Goal: Information Seeking & Learning: Learn about a topic

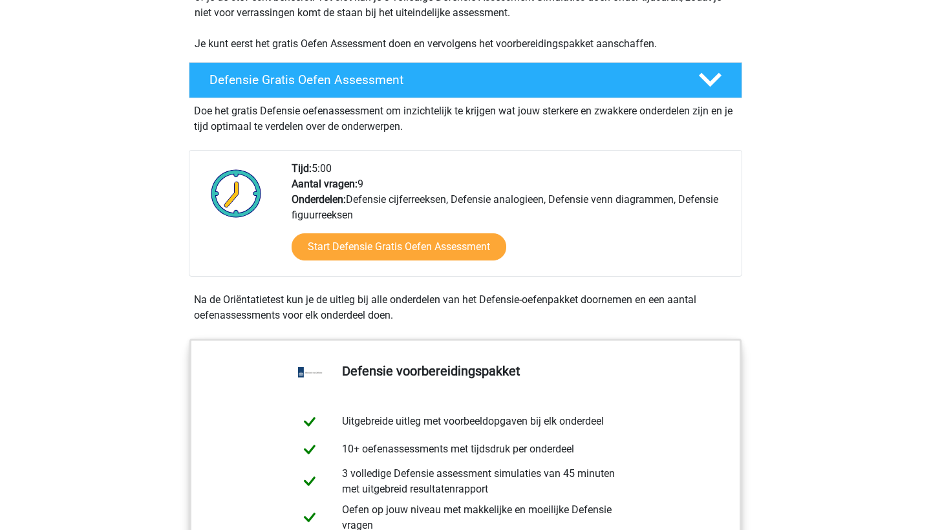
scroll to position [313, 0]
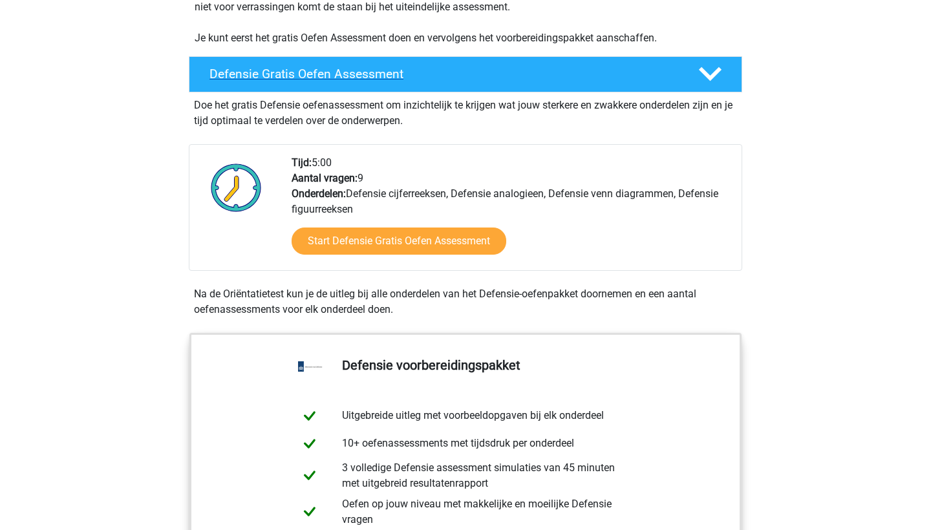
click at [476, 72] on h4 "Defensie Gratis Oefen Assessment" at bounding box center [443, 74] width 468 height 15
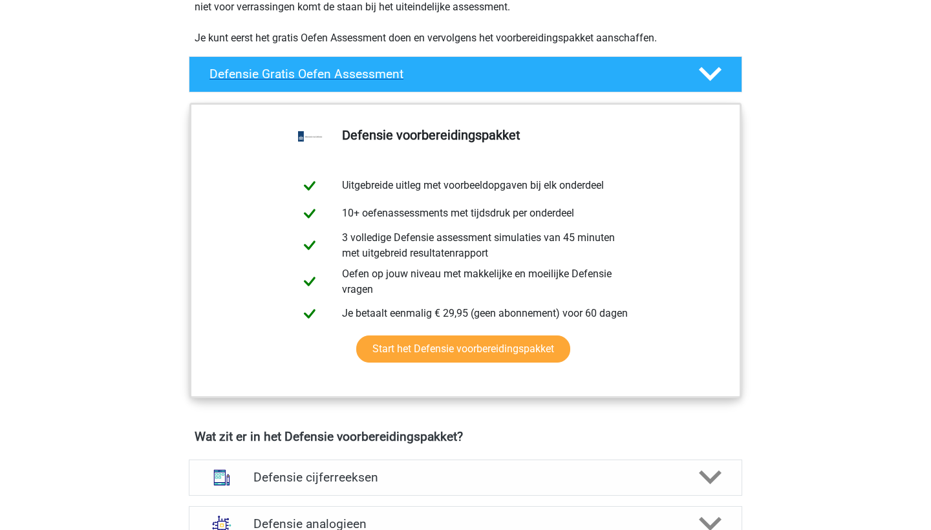
click at [476, 72] on h4 "Defensie Gratis Oefen Assessment" at bounding box center [443, 74] width 468 height 15
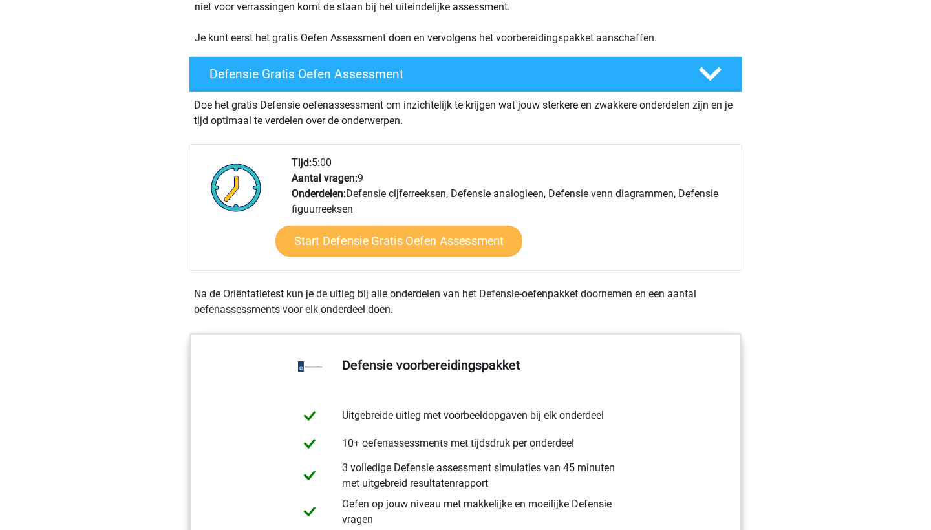
click at [411, 232] on link "Start Defensie Gratis Oefen Assessment" at bounding box center [398, 241] width 247 height 31
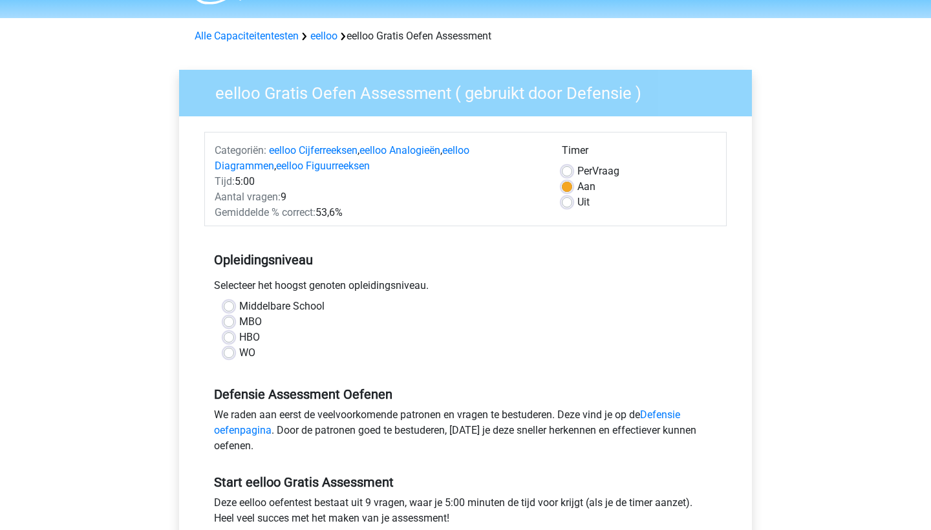
scroll to position [56, 0]
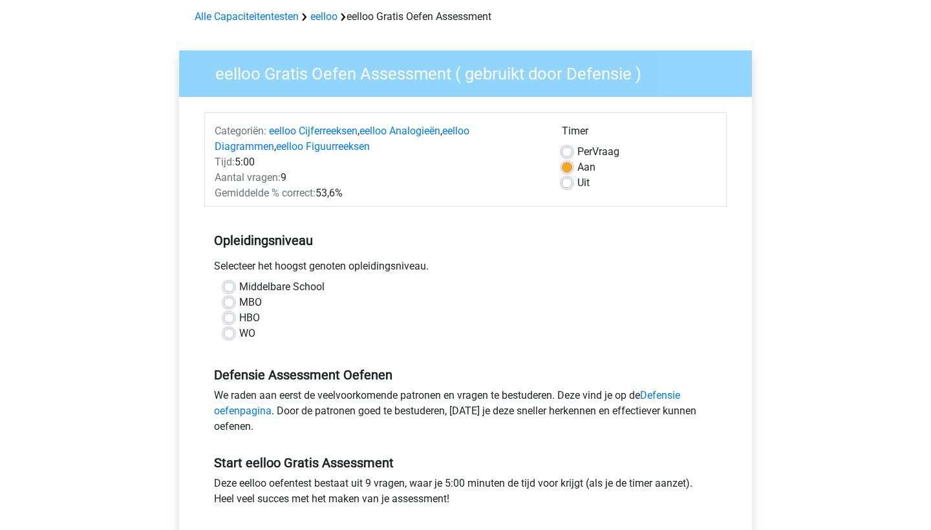
click at [253, 299] on label "MBO" at bounding box center [250, 303] width 23 height 16
click at [234, 299] on input "MBO" at bounding box center [229, 301] width 10 height 13
radio input "true"
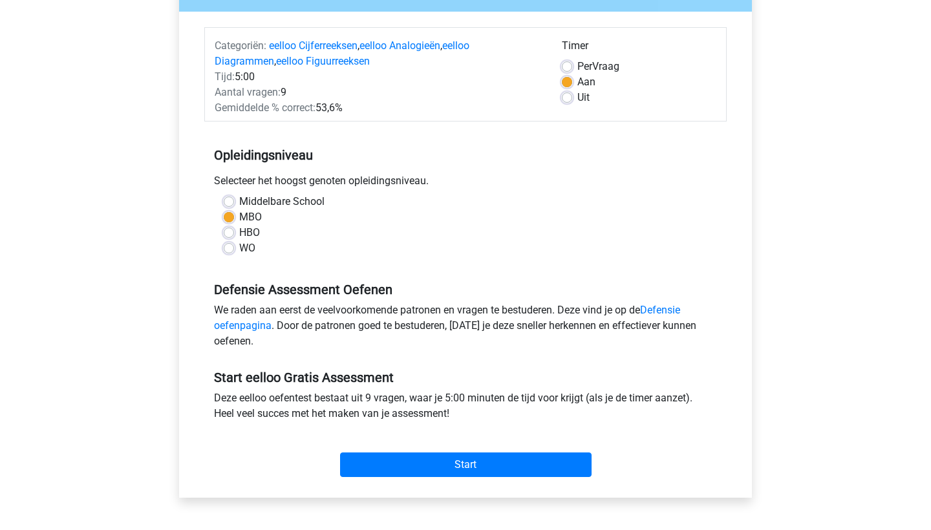
scroll to position [142, 0]
click at [555, 111] on div "Timer Per Vraag Aan Uit" at bounding box center [639, 76] width 174 height 78
click at [566, 103] on div "Uit" at bounding box center [639, 97] width 155 height 16
click at [577, 101] on label "Uit" at bounding box center [583, 97] width 12 height 16
click at [567, 101] on input "Uit" at bounding box center [567, 95] width 10 height 13
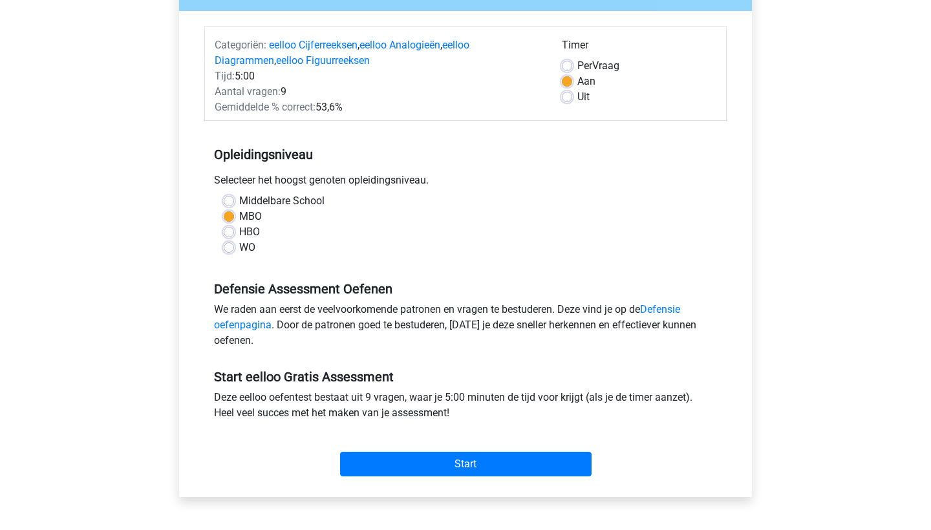
radio input "true"
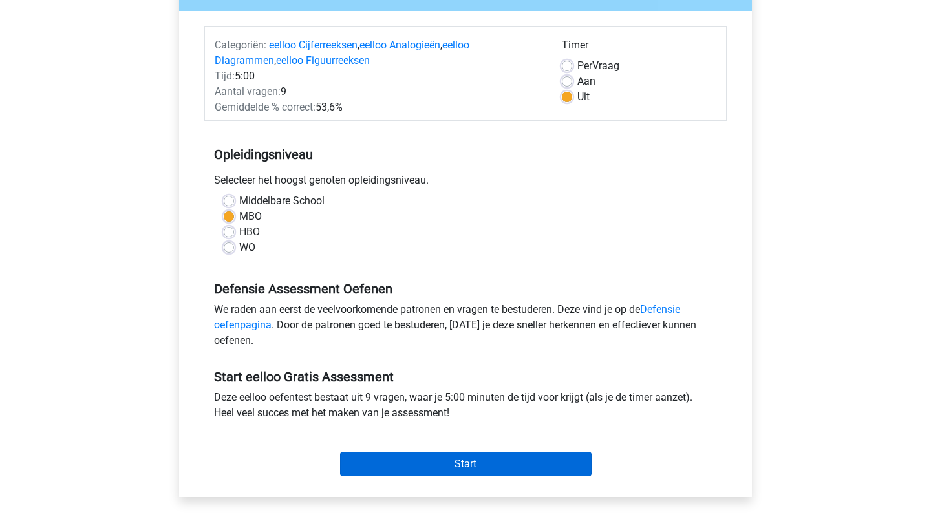
click at [429, 459] on input "Start" at bounding box center [465, 464] width 251 height 25
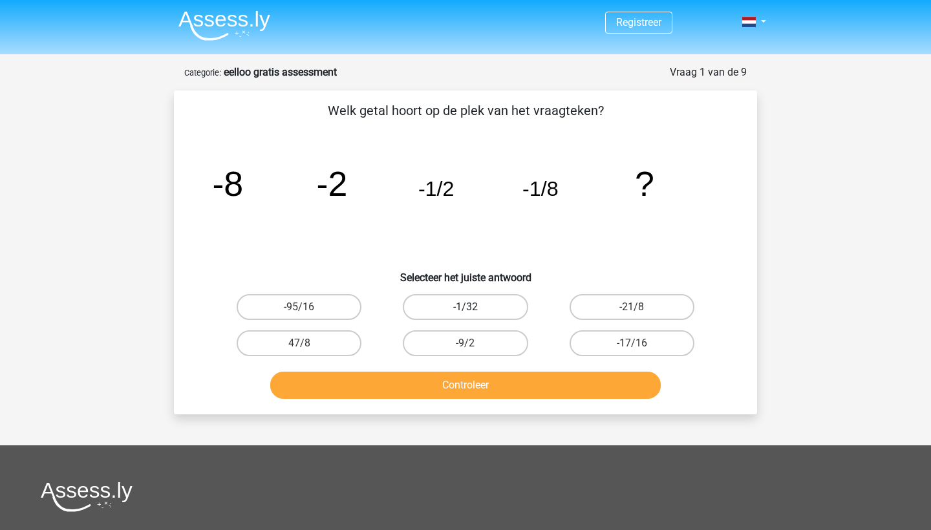
click at [438, 304] on label "-1/32" at bounding box center [465, 307] width 125 height 26
click at [465, 307] on input "-1/32" at bounding box center [469, 311] width 8 height 8
radio input "true"
click at [429, 375] on button "Controleer" at bounding box center [465, 385] width 391 height 27
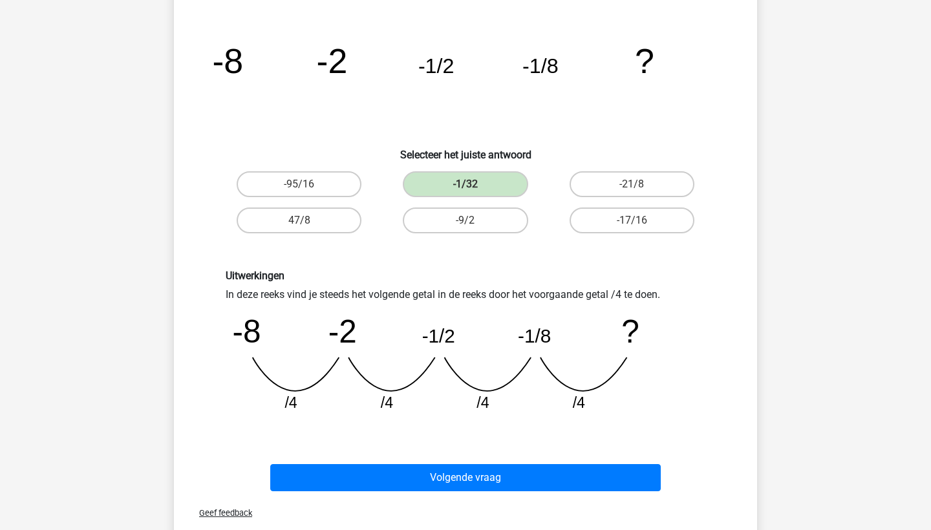
scroll to position [186, 1]
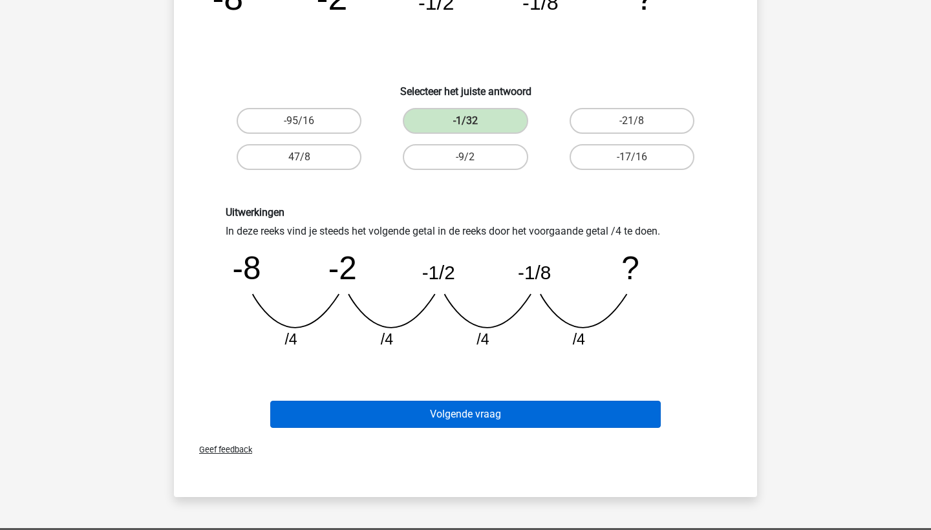
click at [431, 403] on button "Volgende vraag" at bounding box center [465, 414] width 391 height 27
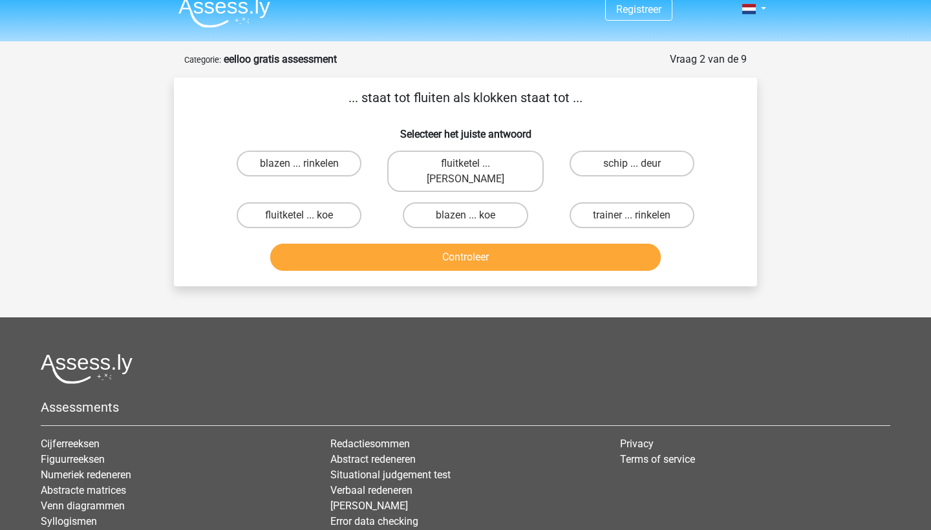
scroll to position [12, 0]
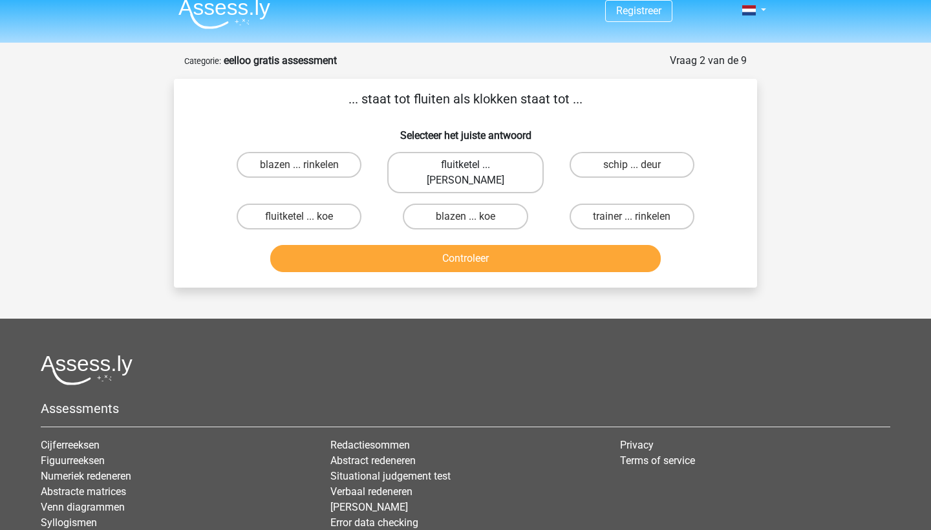
click at [432, 165] on label "fluitketel ... luiden" at bounding box center [465, 172] width 156 height 41
click at [465, 165] on input "fluitketel ... luiden" at bounding box center [469, 169] width 8 height 8
radio input "true"
click at [420, 245] on button "Controleer" at bounding box center [465, 258] width 391 height 27
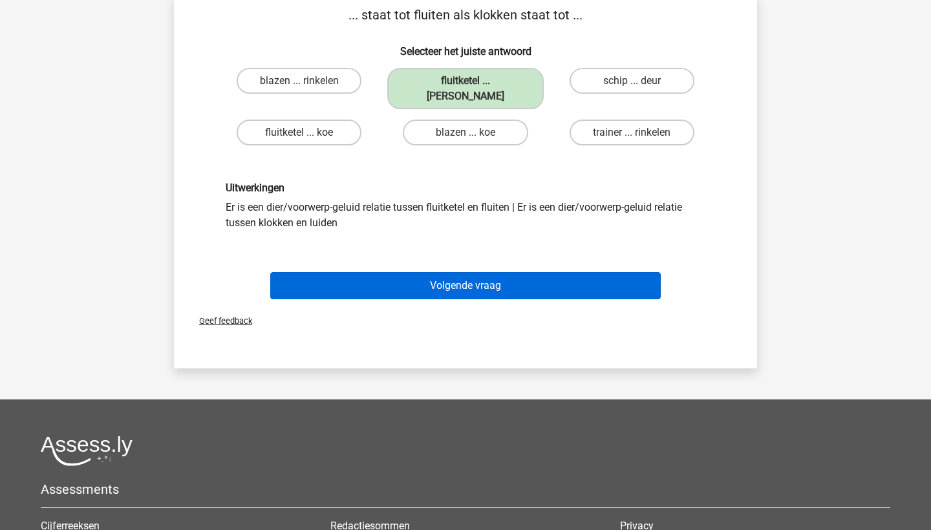
click at [425, 272] on button "Volgende vraag" at bounding box center [465, 285] width 391 height 27
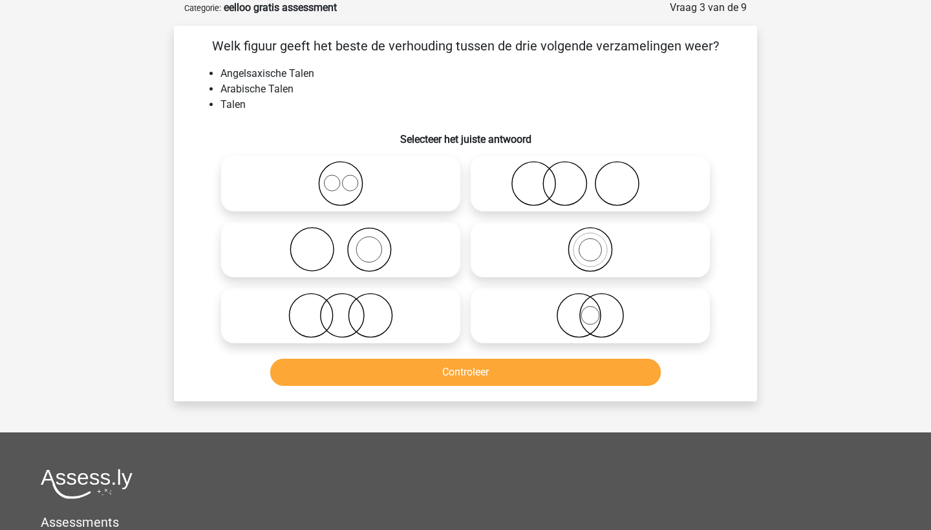
scroll to position [0, 0]
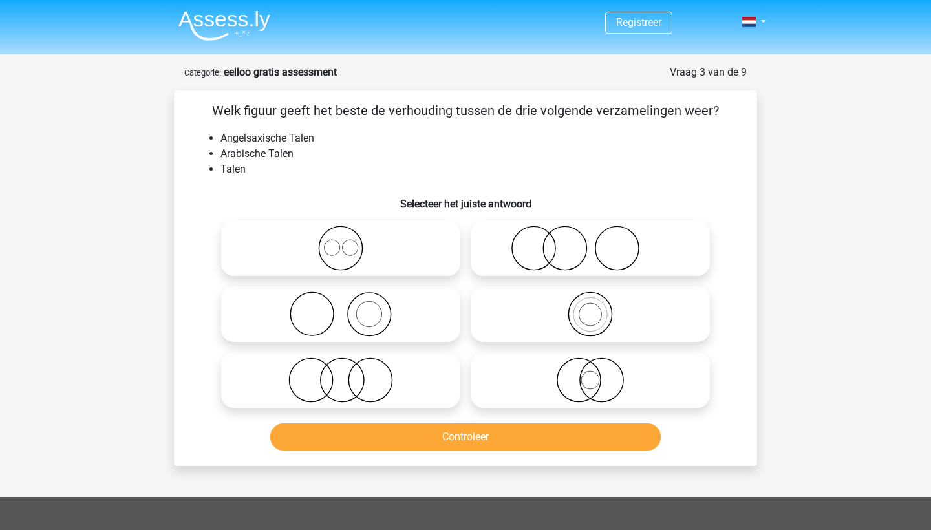
click at [361, 259] on icon at bounding box center [340, 248] width 229 height 45
click at [349, 242] on input "radio" at bounding box center [345, 237] width 8 height 8
radio input "true"
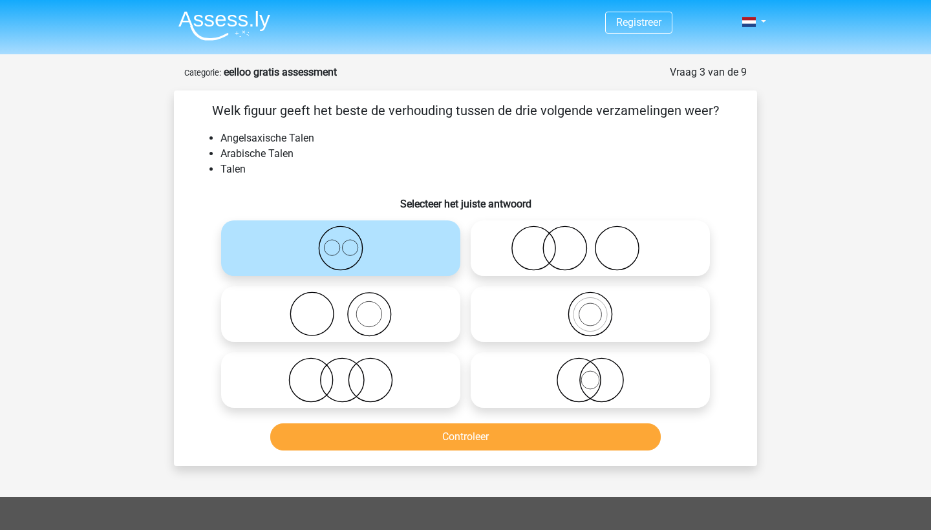
click at [475, 443] on button "Controleer" at bounding box center [465, 436] width 391 height 27
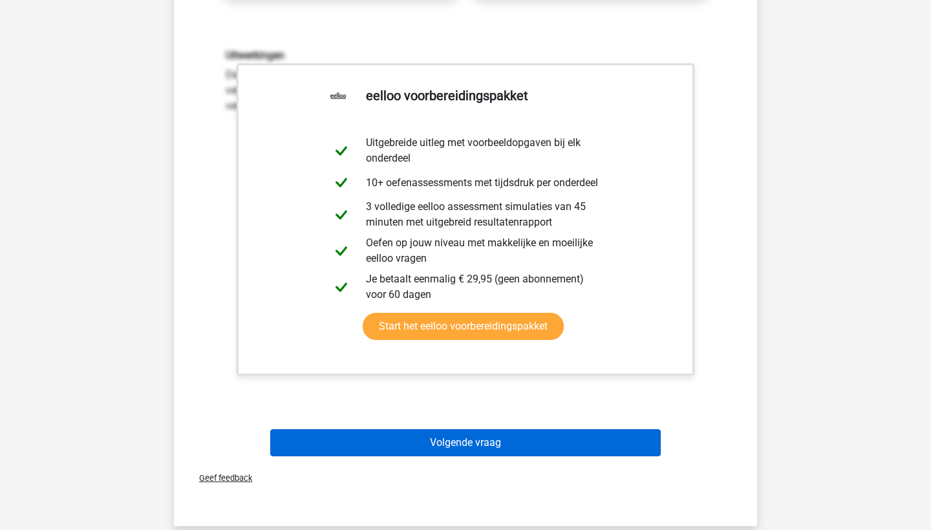
click at [474, 443] on button "Volgende vraag" at bounding box center [465, 442] width 391 height 27
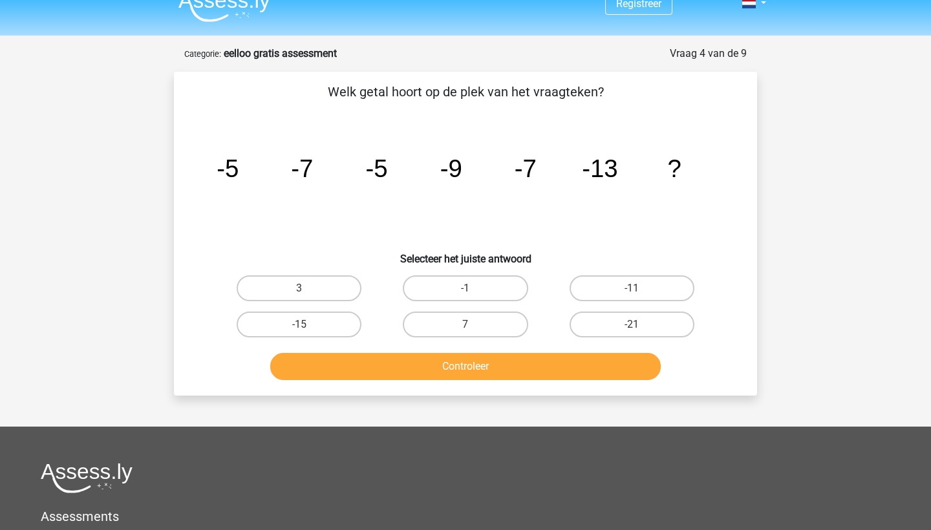
scroll to position [16, 0]
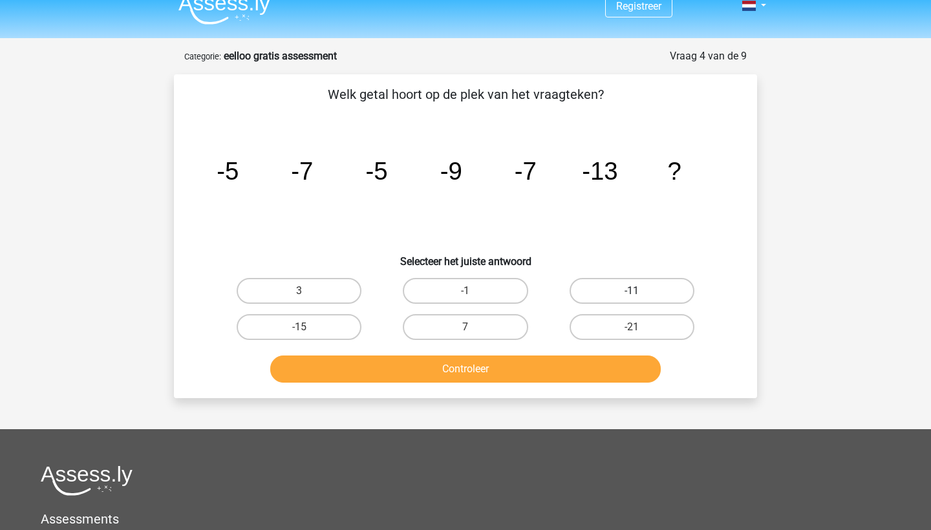
click at [611, 286] on label "-11" at bounding box center [632, 291] width 125 height 26
click at [632, 291] on input "-11" at bounding box center [636, 295] width 8 height 8
radio input "true"
click at [519, 363] on button "Controleer" at bounding box center [465, 369] width 391 height 27
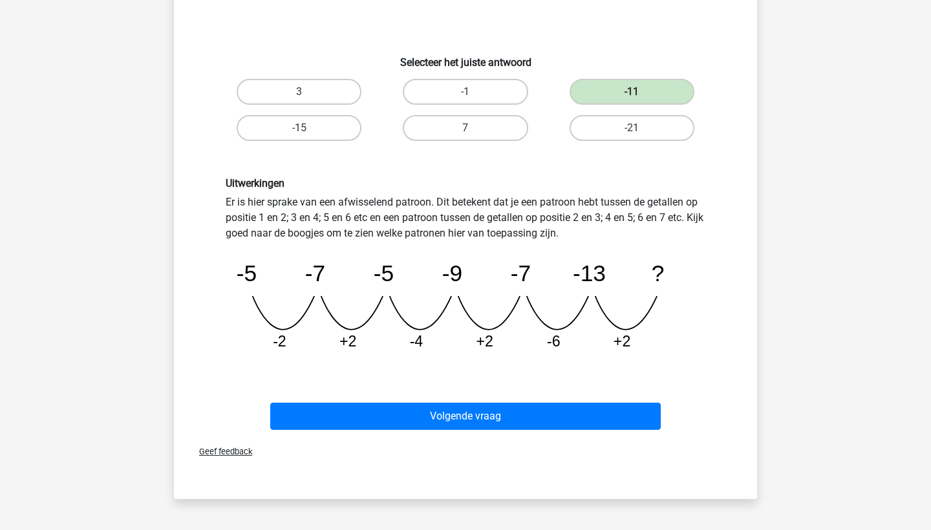
scroll to position [211, 0]
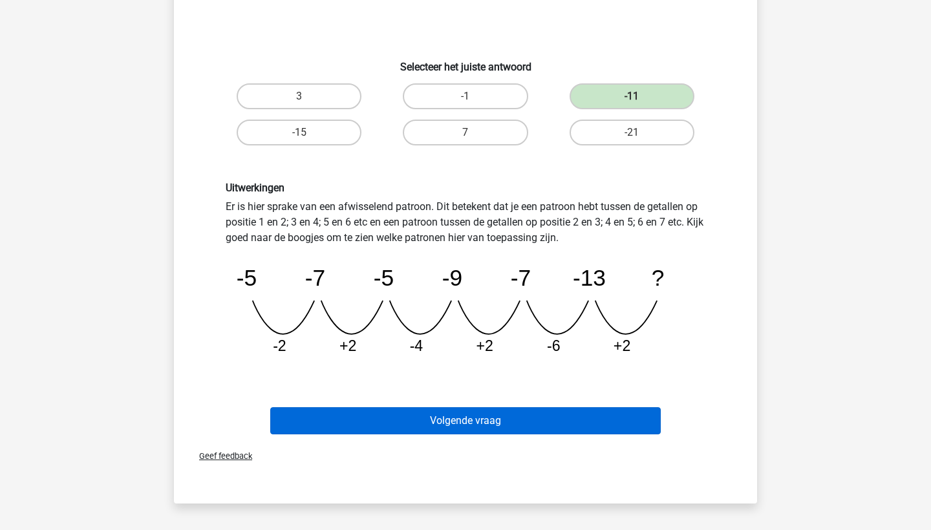
click at [473, 422] on button "Volgende vraag" at bounding box center [465, 420] width 391 height 27
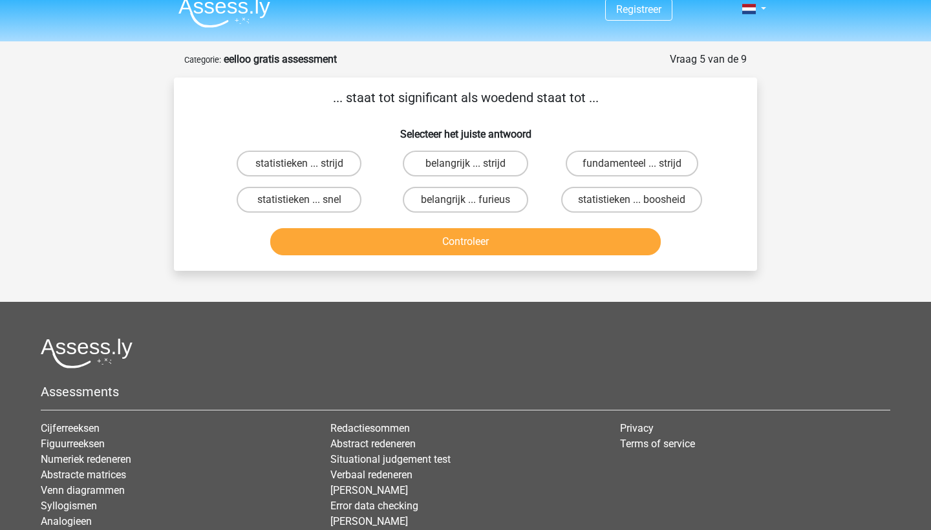
scroll to position [12, 0]
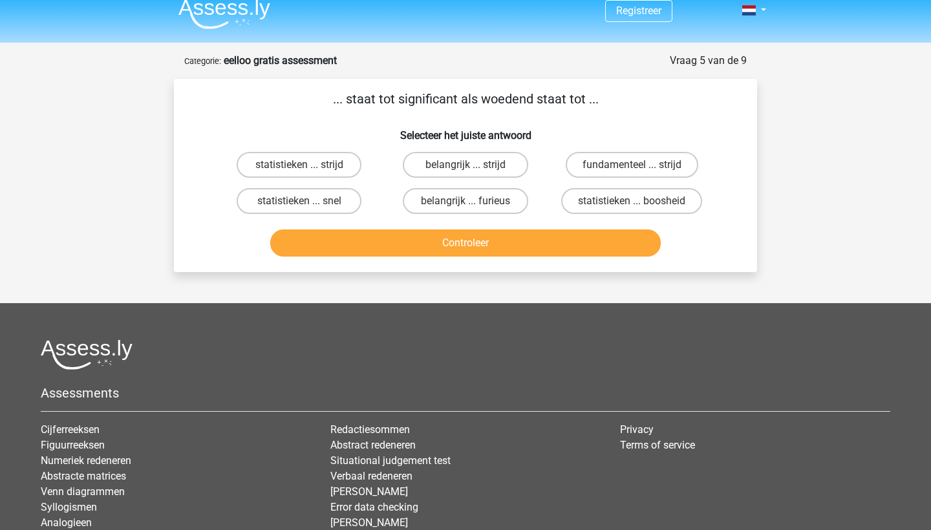
drag, startPoint x: 397, startPoint y: 101, endPoint x: 456, endPoint y: 100, distance: 59.5
click at [456, 101] on p "... staat tot significant als woedend staat tot ..." at bounding box center [466, 98] width 542 height 19
copy p "significant"
click at [823, 202] on div "Registreer" at bounding box center [465, 316] width 931 height 656
click at [454, 211] on label "belangrijk ... furieus" at bounding box center [465, 201] width 125 height 26
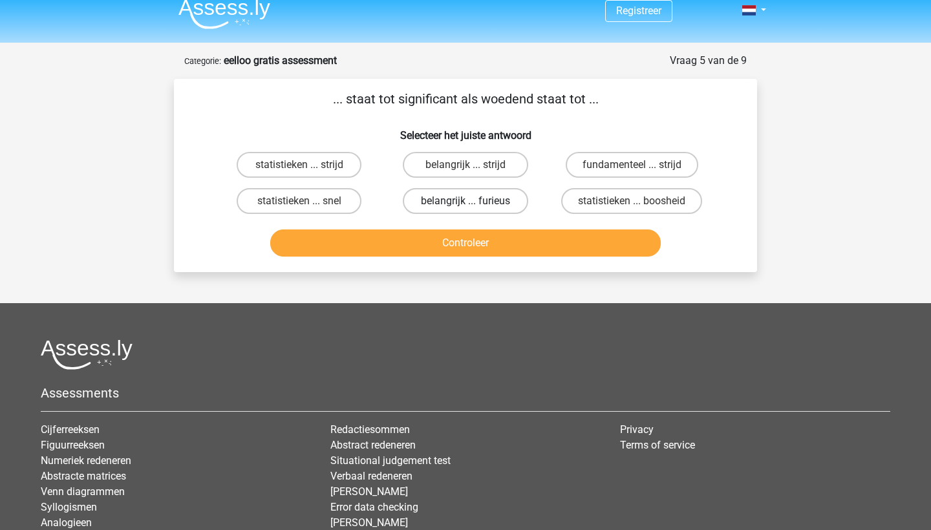
click at [465, 209] on input "belangrijk ... furieus" at bounding box center [469, 205] width 8 height 8
radio input "true"
click at [457, 257] on button "Controleer" at bounding box center [465, 243] width 391 height 27
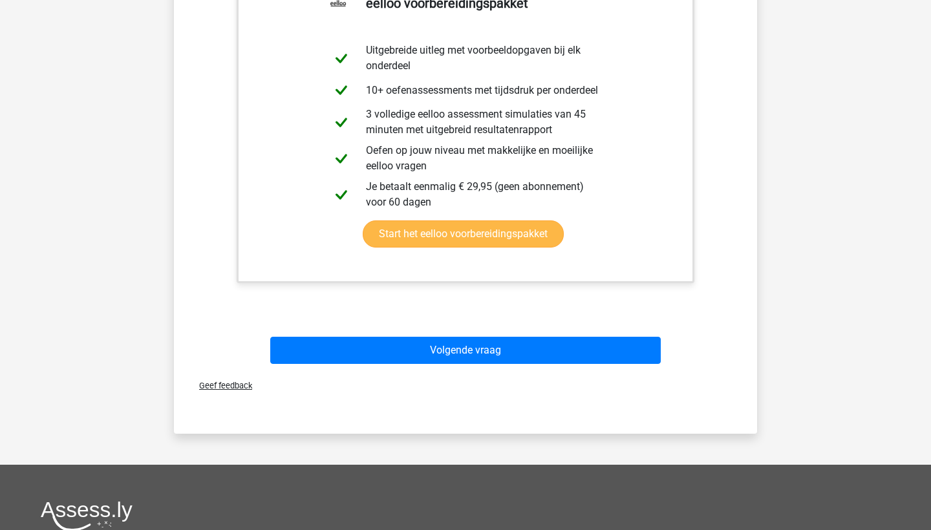
scroll to position [322, 0]
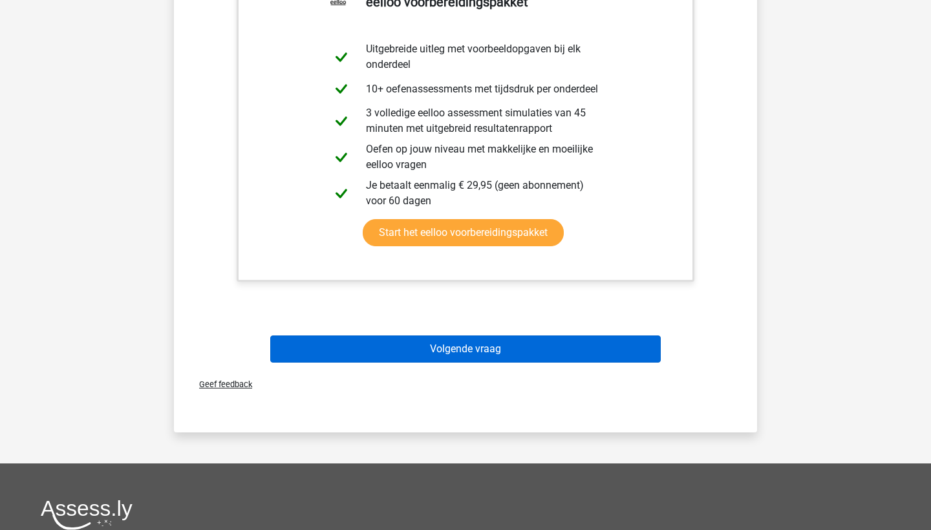
click at [469, 356] on button "Volgende vraag" at bounding box center [465, 349] width 391 height 27
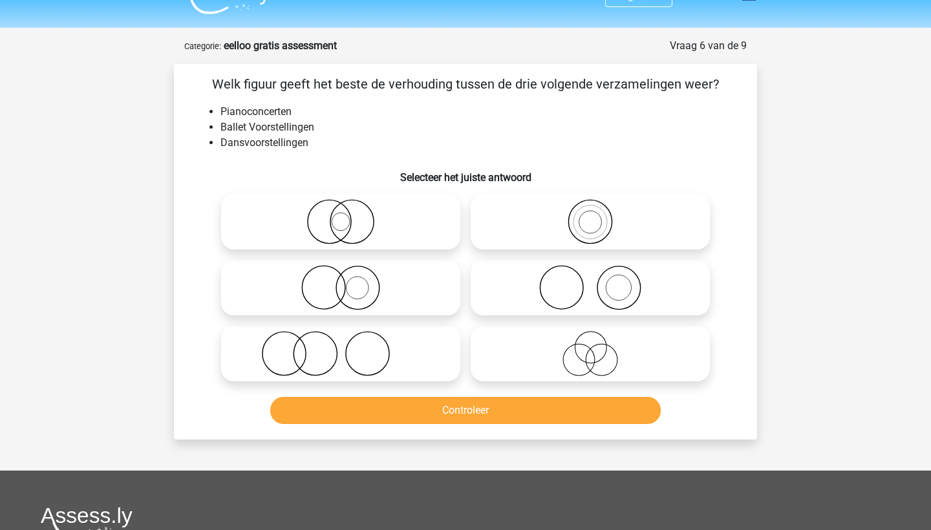
scroll to position [17, 0]
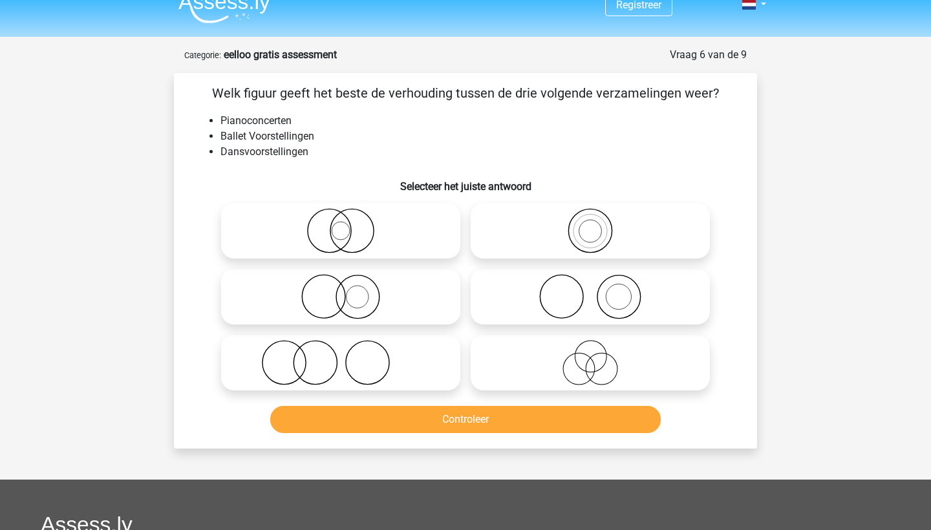
click at [601, 368] on icon at bounding box center [590, 362] width 229 height 45
click at [599, 356] on input "radio" at bounding box center [594, 352] width 8 height 8
radio input "true"
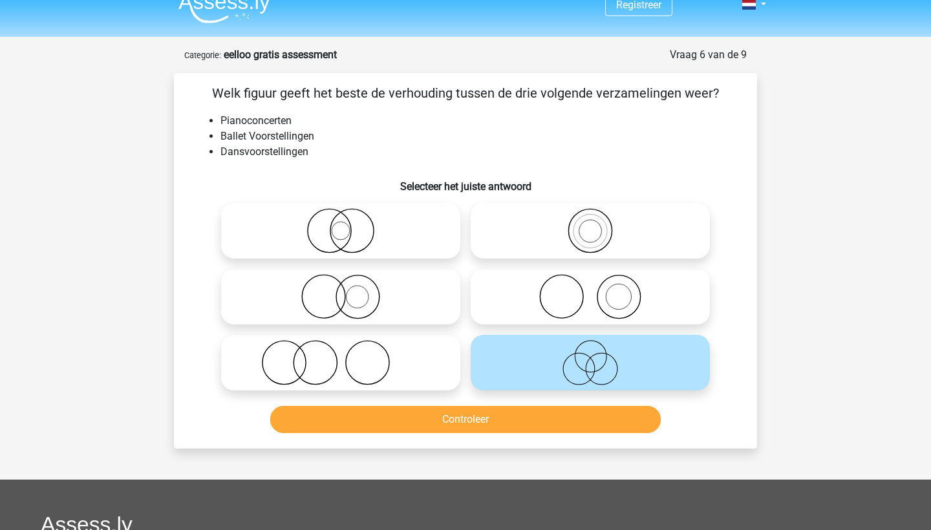
click at [526, 418] on button "Controleer" at bounding box center [465, 419] width 391 height 27
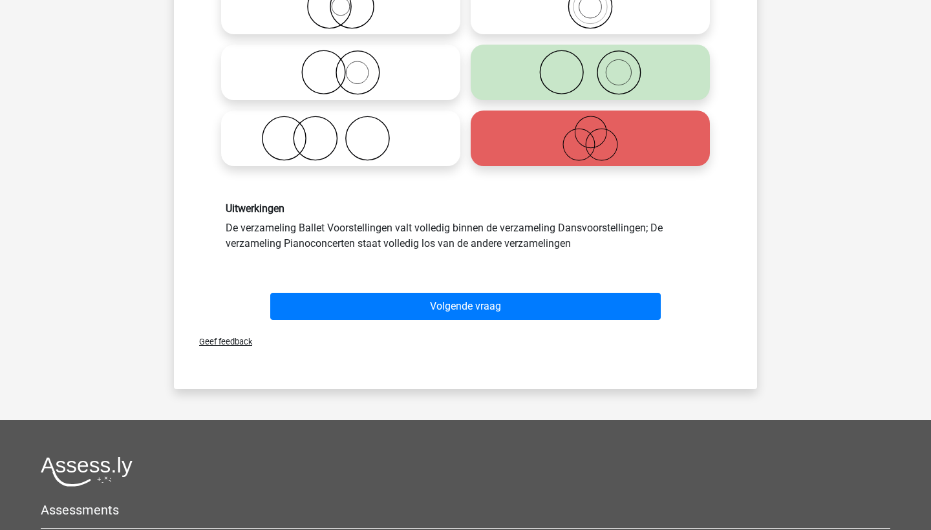
scroll to position [251, 0]
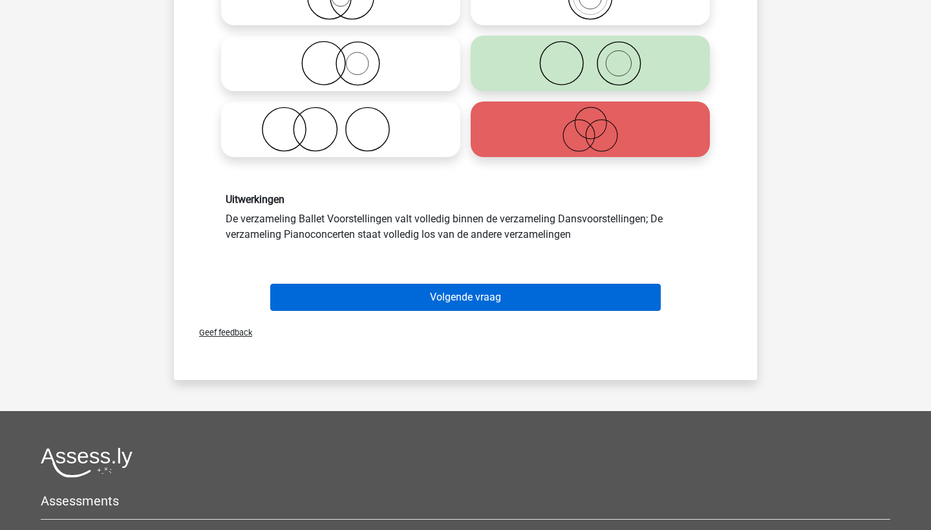
click at [509, 290] on button "Volgende vraag" at bounding box center [465, 297] width 391 height 27
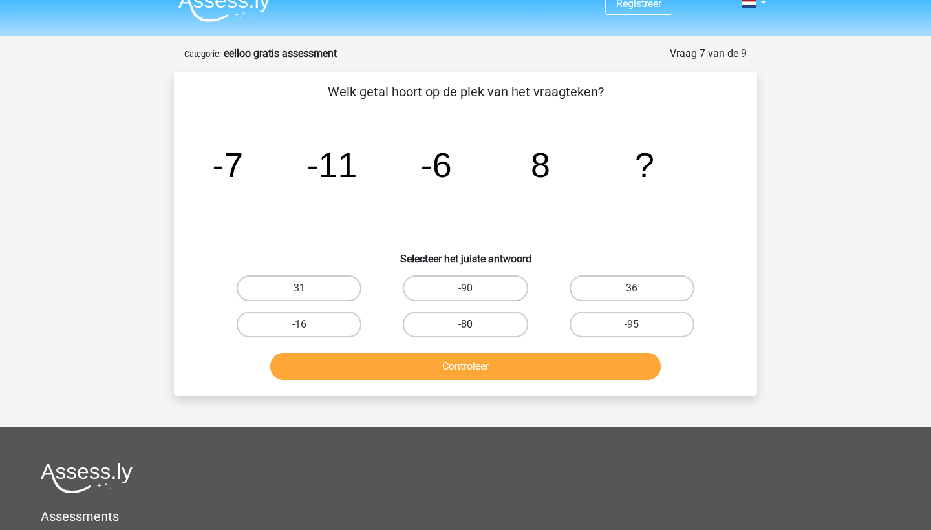
scroll to position [12, 0]
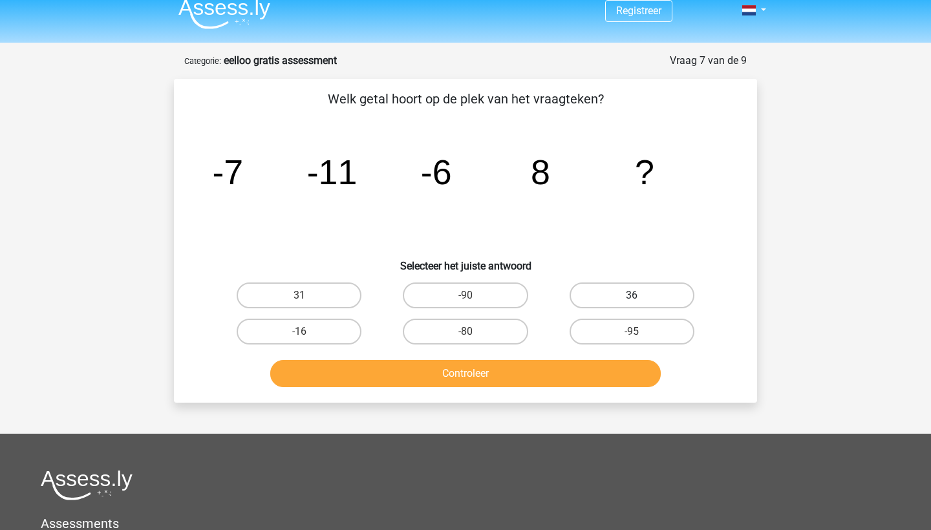
click at [630, 296] on label "36" at bounding box center [632, 296] width 125 height 26
click at [632, 296] on input "36" at bounding box center [636, 299] width 8 height 8
radio input "true"
click at [562, 354] on div "Controleer" at bounding box center [466, 371] width 542 height 43
click at [560, 359] on div "Controleer" at bounding box center [466, 371] width 542 height 43
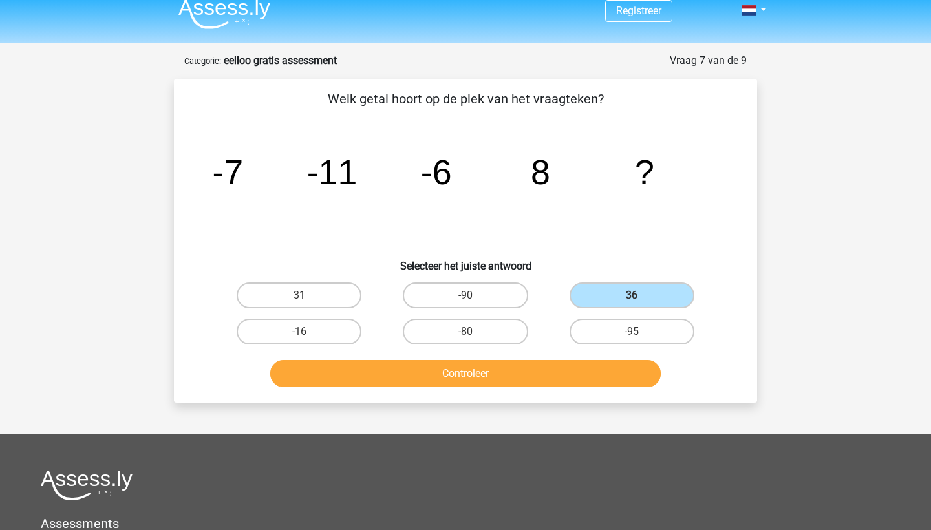
click at [560, 360] on button "Controleer" at bounding box center [465, 373] width 391 height 27
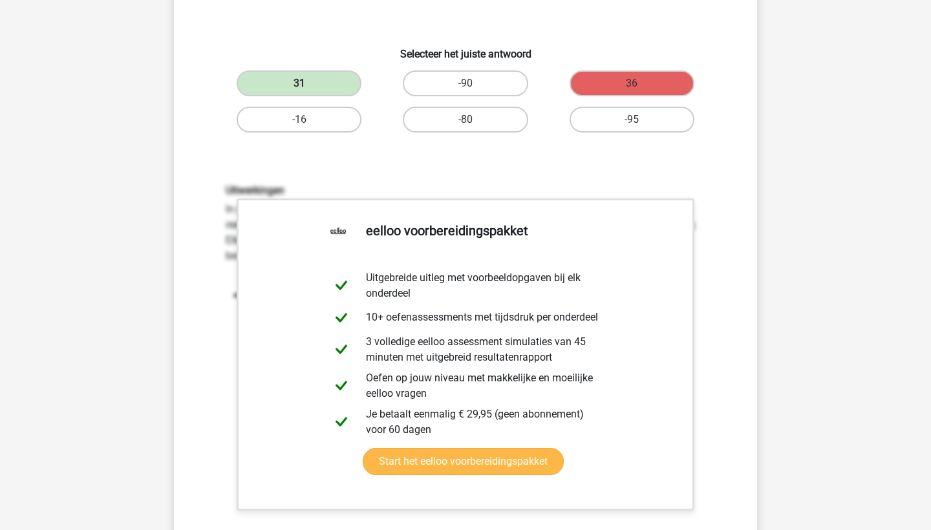
scroll to position [226, 0]
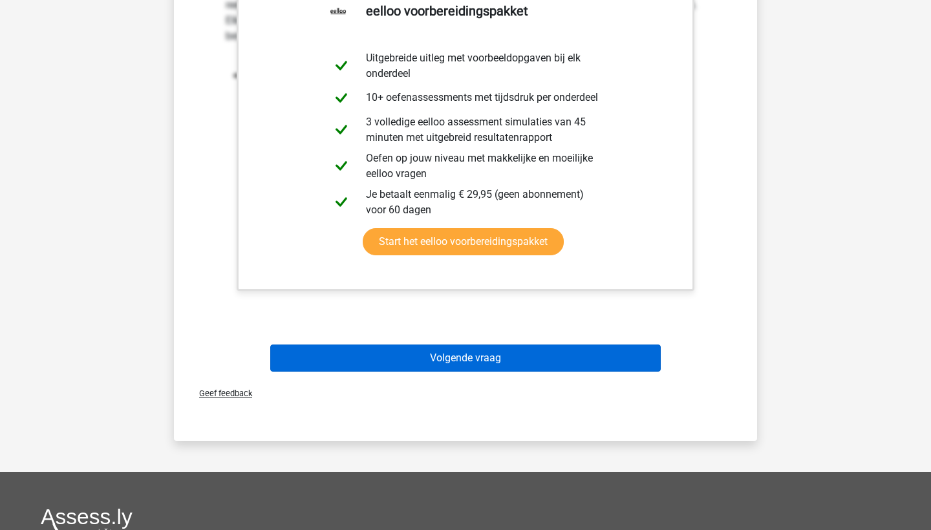
click at [548, 353] on button "Volgende vraag" at bounding box center [465, 358] width 391 height 27
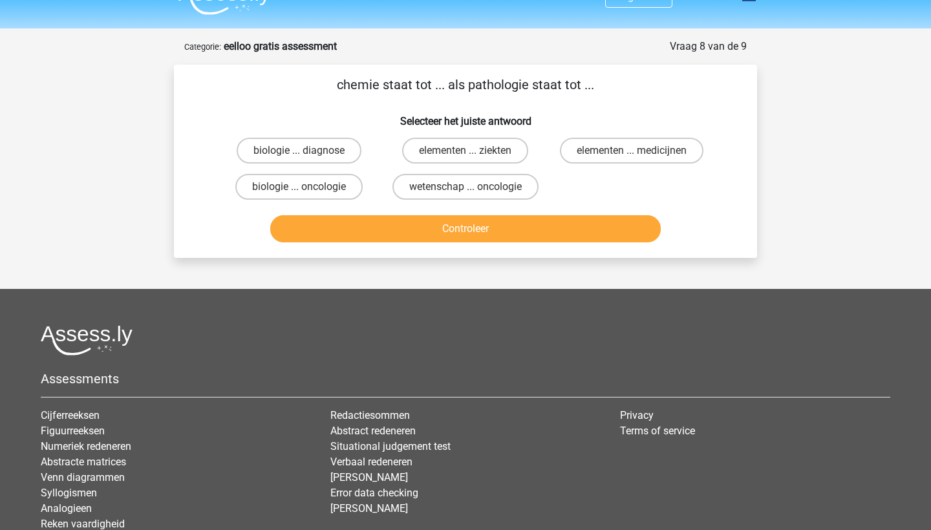
scroll to position [0, 0]
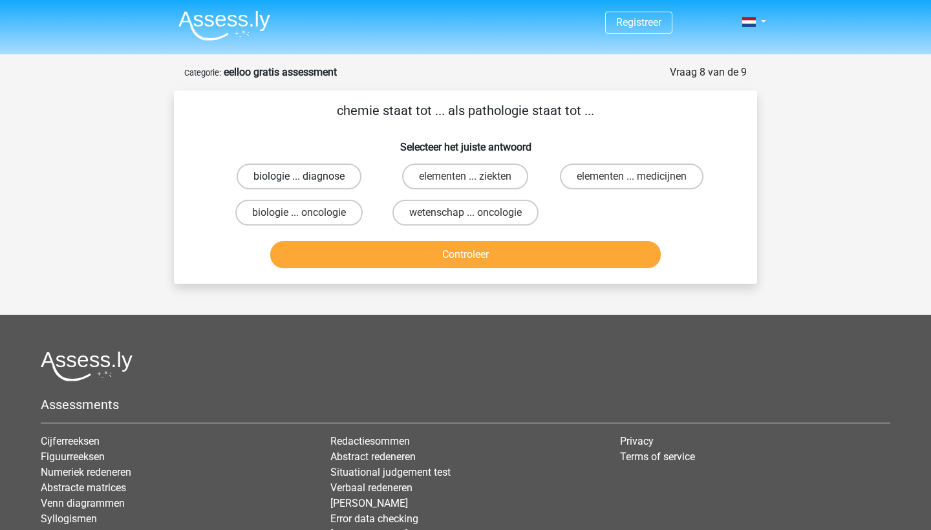
click at [301, 166] on label "biologie ... diagnose" at bounding box center [299, 177] width 125 height 26
click at [301, 176] on input "biologie ... diagnose" at bounding box center [303, 180] width 8 height 8
radio input "true"
click at [323, 211] on label "biologie ... oncologie" at bounding box center [298, 213] width 127 height 26
click at [308, 213] on input "biologie ... oncologie" at bounding box center [303, 217] width 8 height 8
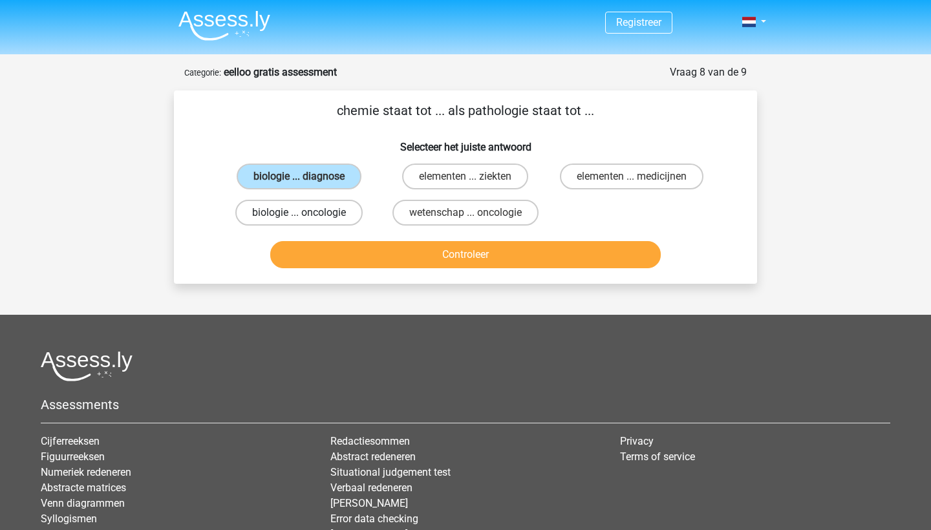
radio input "true"
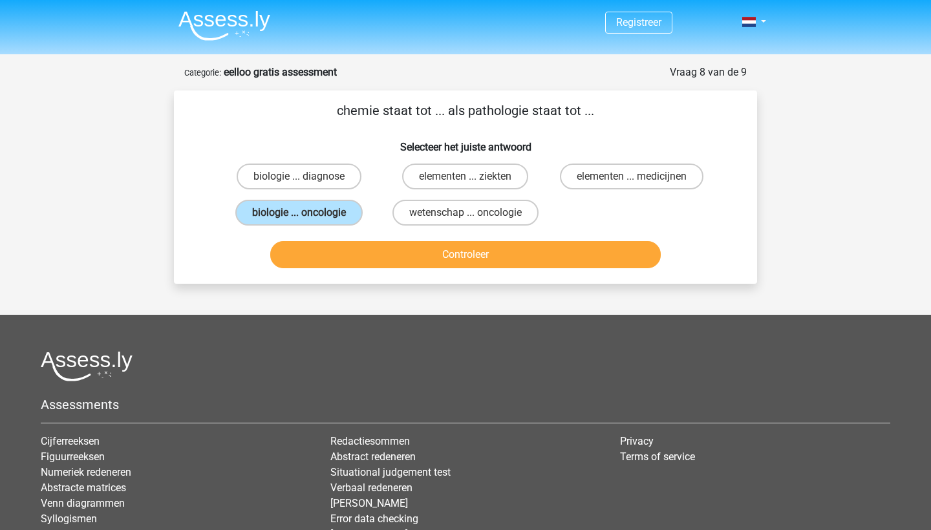
click at [369, 270] on div "Controleer" at bounding box center [465, 257] width 499 height 32
click at [361, 264] on button "Controleer" at bounding box center [465, 254] width 391 height 27
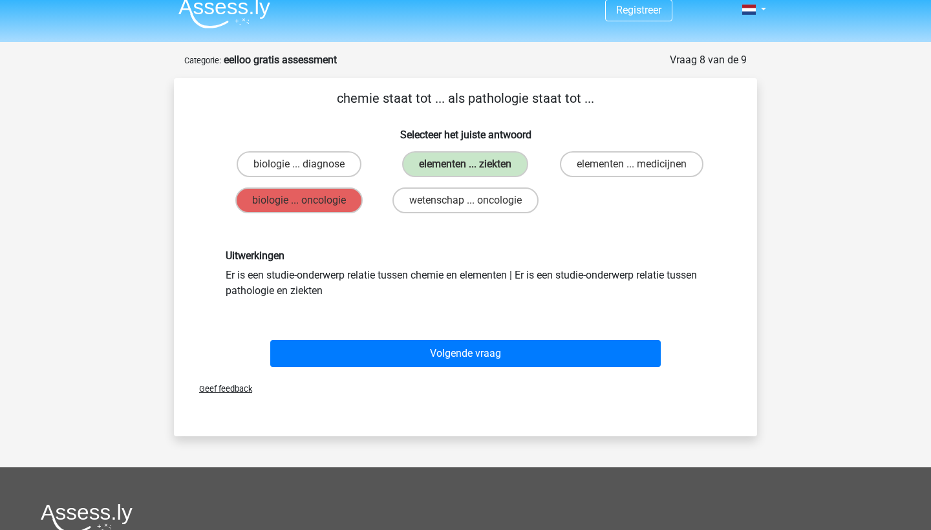
scroll to position [13, 0]
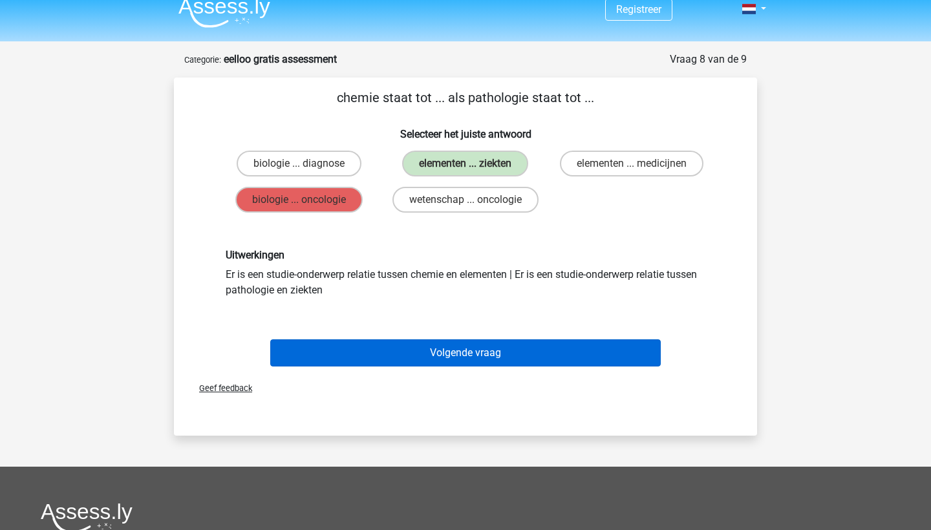
click at [428, 354] on button "Volgende vraag" at bounding box center [465, 352] width 391 height 27
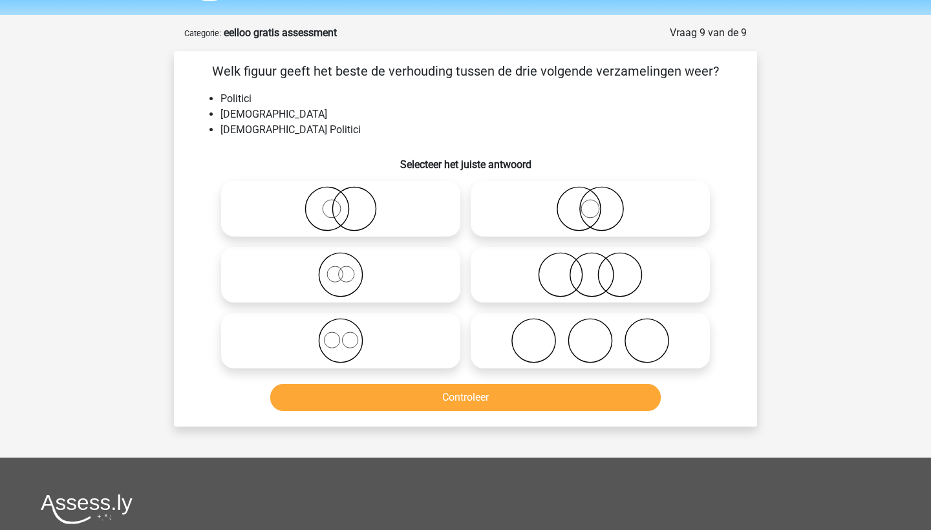
scroll to position [28, 0]
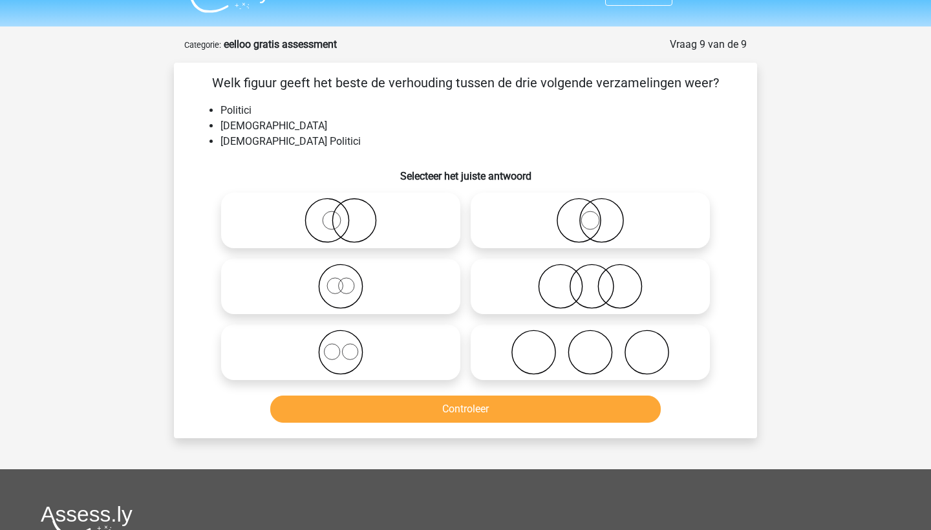
click at [302, 217] on icon at bounding box center [340, 220] width 229 height 45
click at [341, 214] on input "radio" at bounding box center [345, 210] width 8 height 8
radio input "true"
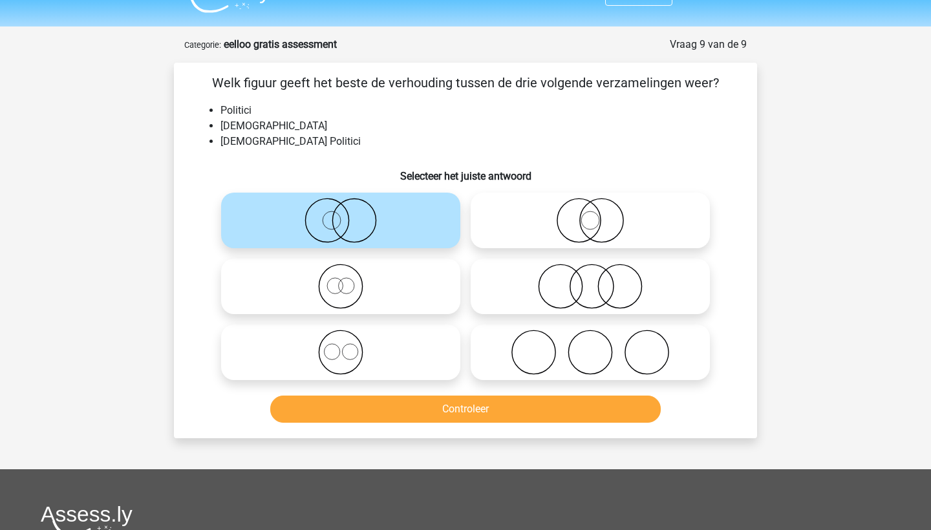
click at [502, 182] on h6 "Selecteer het juiste antwoord" at bounding box center [466, 171] width 542 height 23
click at [513, 204] on icon at bounding box center [590, 220] width 229 height 45
click at [590, 206] on input "radio" at bounding box center [594, 210] width 8 height 8
radio input "true"
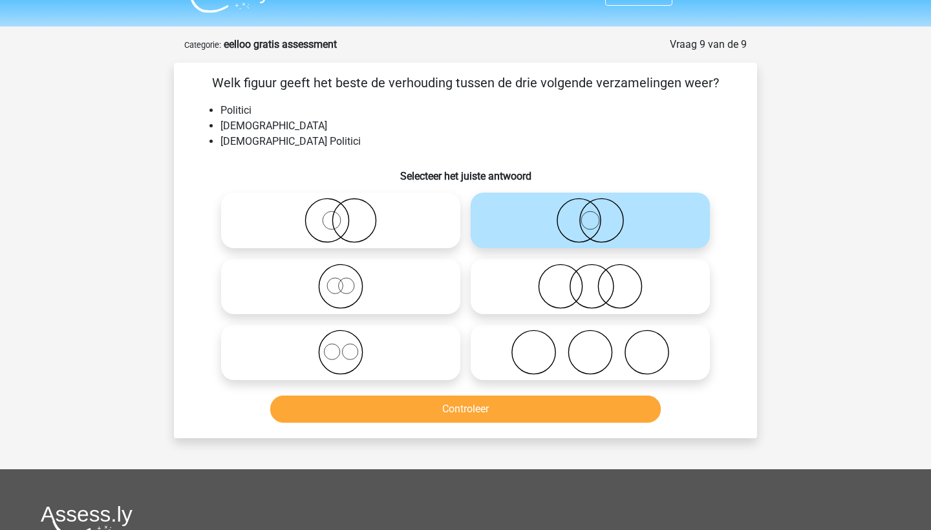
click at [339, 224] on icon at bounding box center [340, 220] width 229 height 45
click at [341, 214] on input "radio" at bounding box center [345, 210] width 8 height 8
radio input "true"
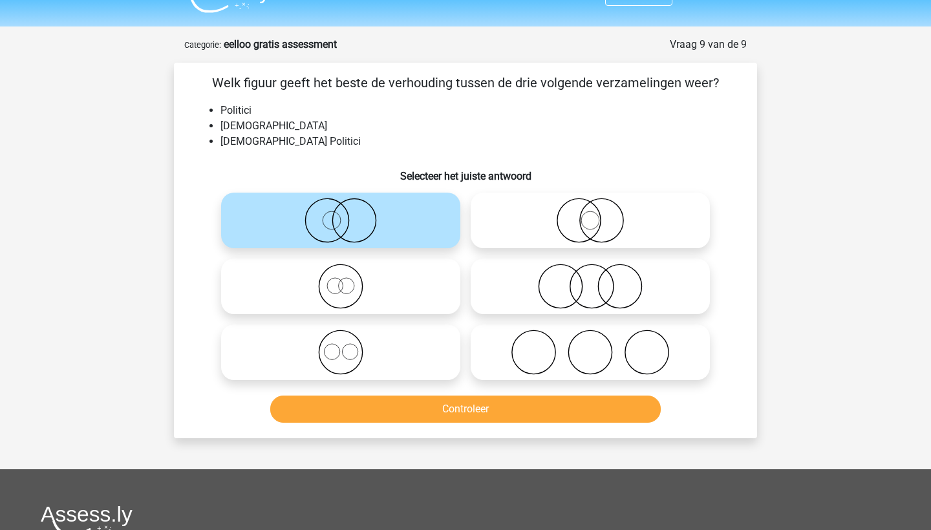
click at [372, 423] on div "Controleer" at bounding box center [465, 412] width 499 height 32
click at [372, 416] on button "Controleer" at bounding box center [465, 409] width 391 height 27
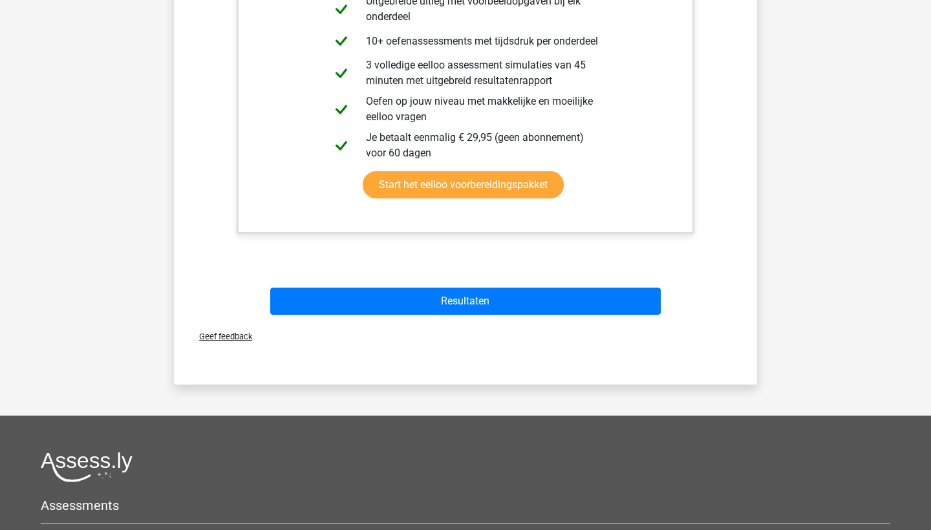
scroll to position [553, 0]
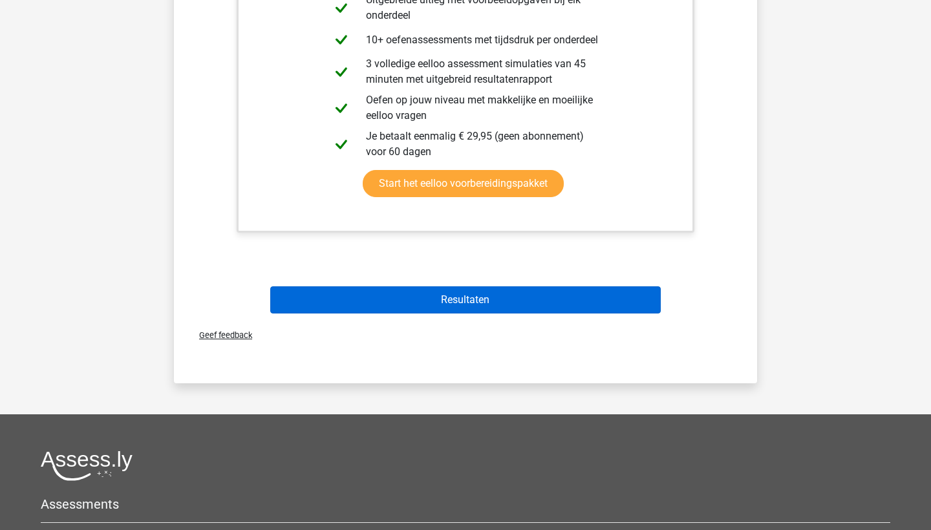
click at [432, 299] on button "Resultaten" at bounding box center [465, 299] width 391 height 27
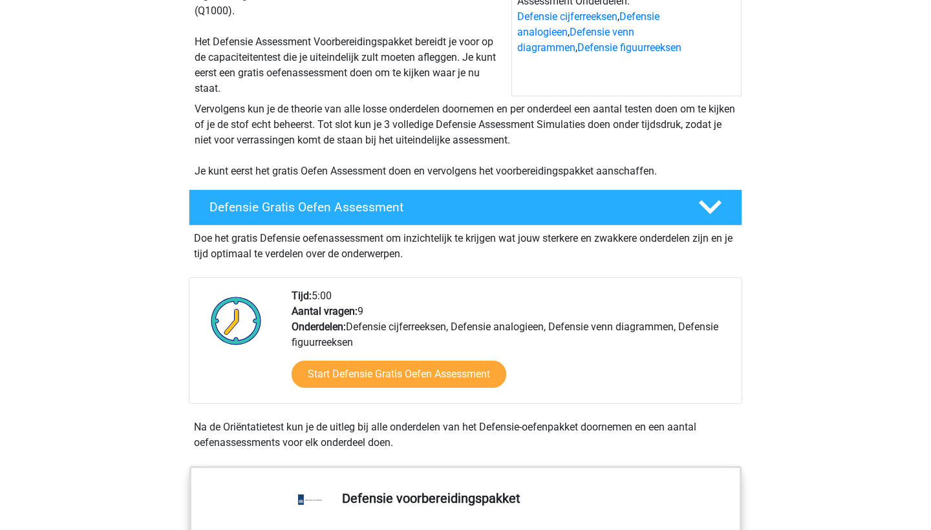
scroll to position [189, 0]
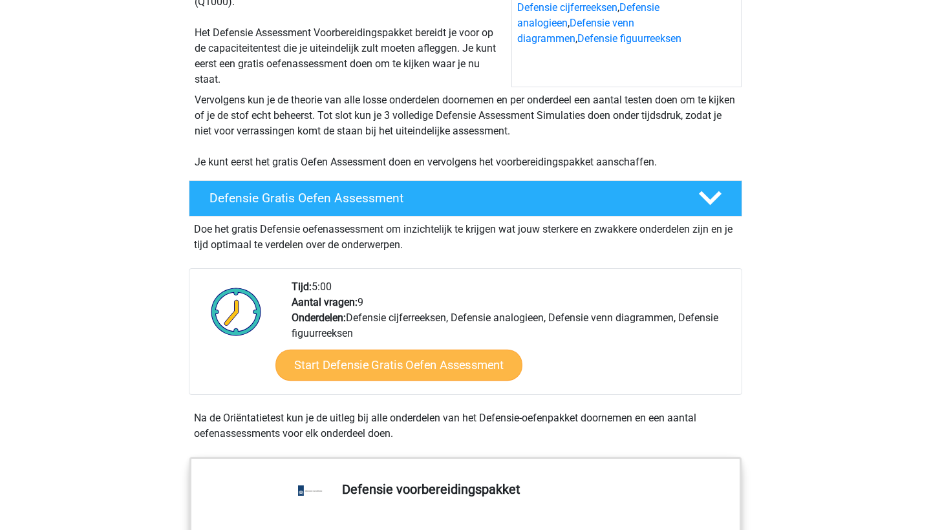
click at [390, 376] on link "Start Defensie Gratis Oefen Assessment" at bounding box center [398, 365] width 247 height 31
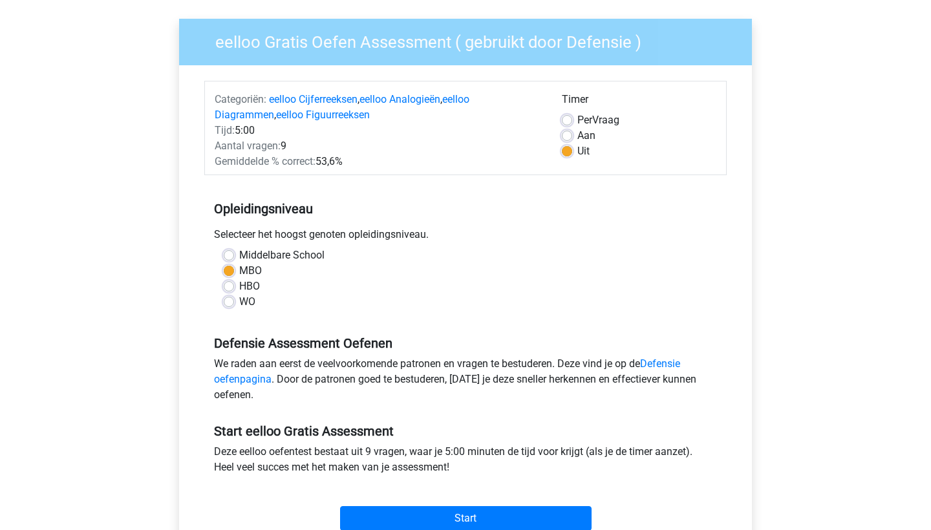
scroll to position [101, 0]
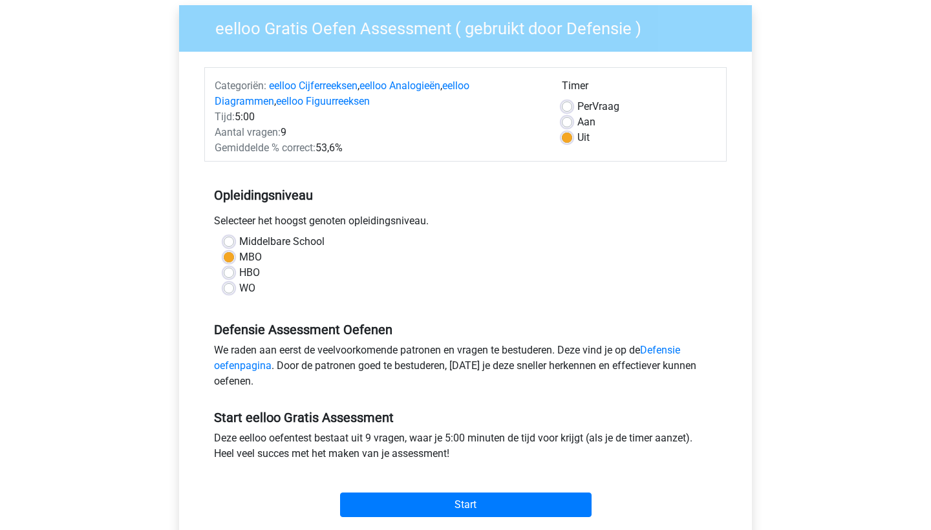
click at [307, 247] on label "Middelbare School" at bounding box center [281, 242] width 85 height 16
click at [234, 247] on input "Middelbare School" at bounding box center [229, 240] width 10 height 13
radio input "true"
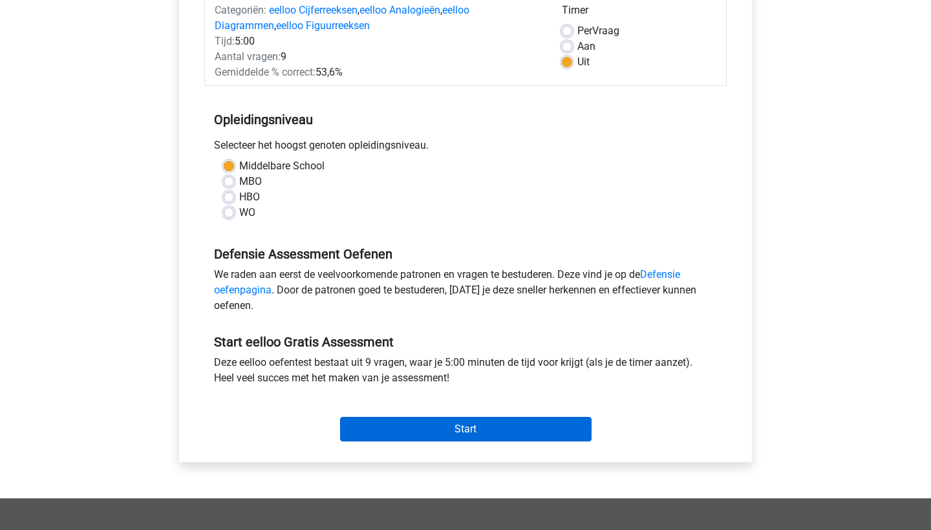
click at [440, 427] on input "Start" at bounding box center [465, 429] width 251 height 25
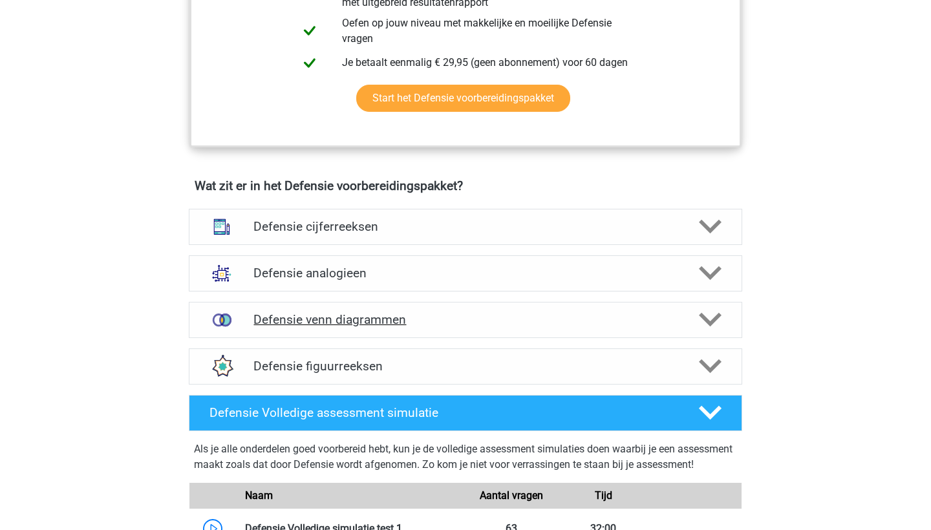
scroll to position [800, 0]
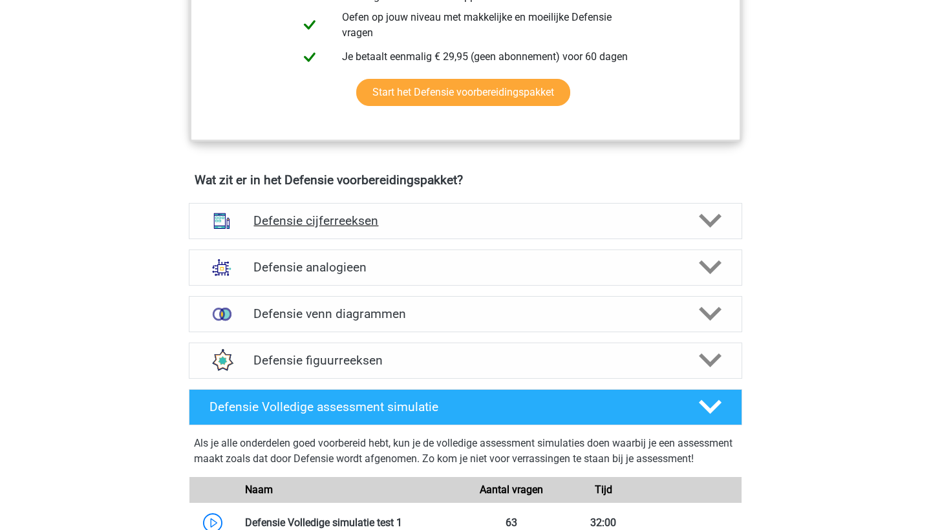
click at [652, 208] on div "Defensie cijferreeksen" at bounding box center [465, 221] width 553 height 36
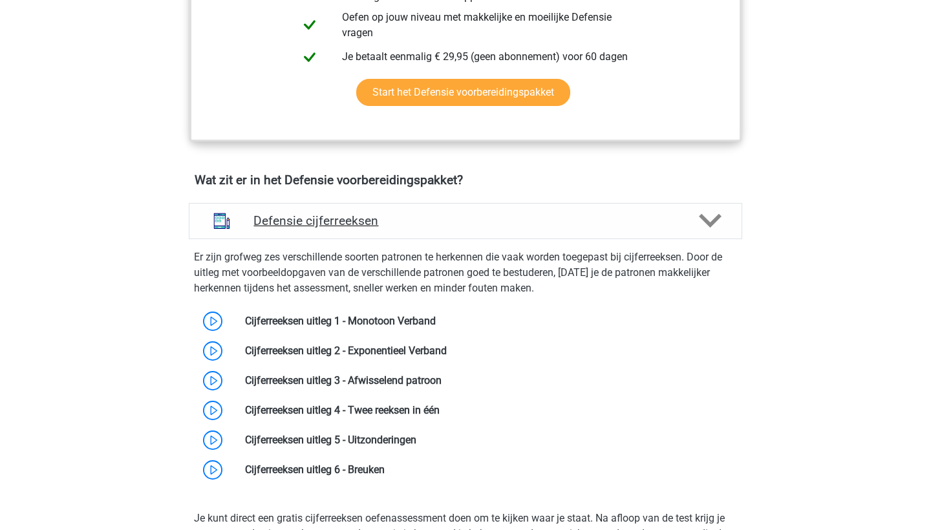
click at [652, 208] on div "Defensie cijferreeksen" at bounding box center [465, 221] width 553 height 36
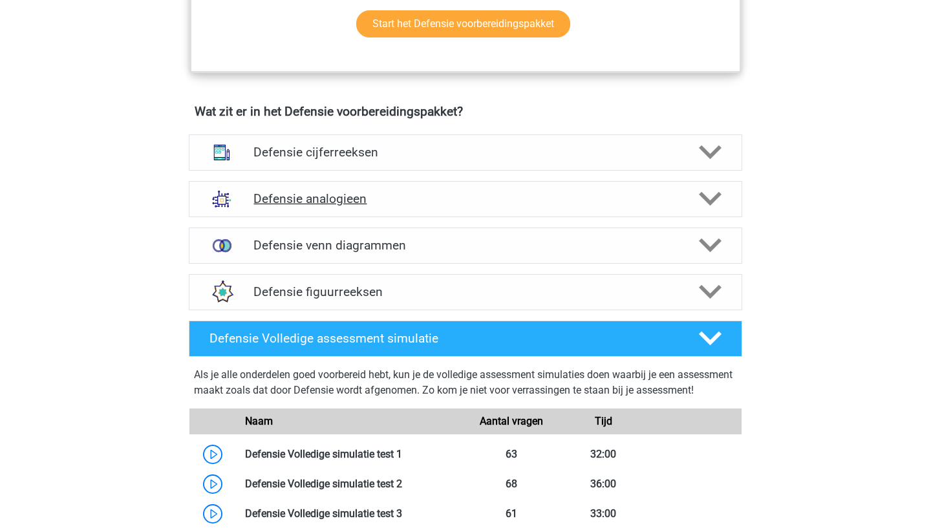
scroll to position [870, 0]
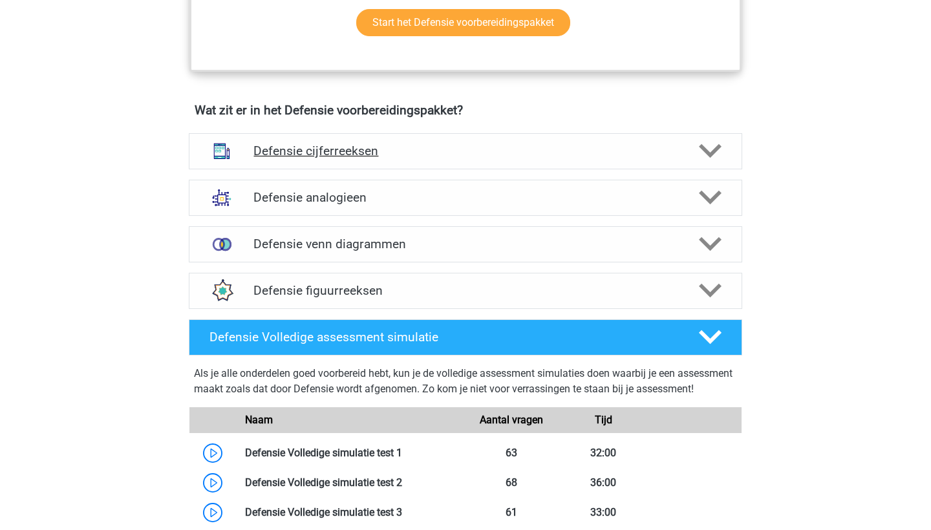
click at [509, 156] on h4 "Defensie cijferreeksen" at bounding box center [464, 151] width 423 height 15
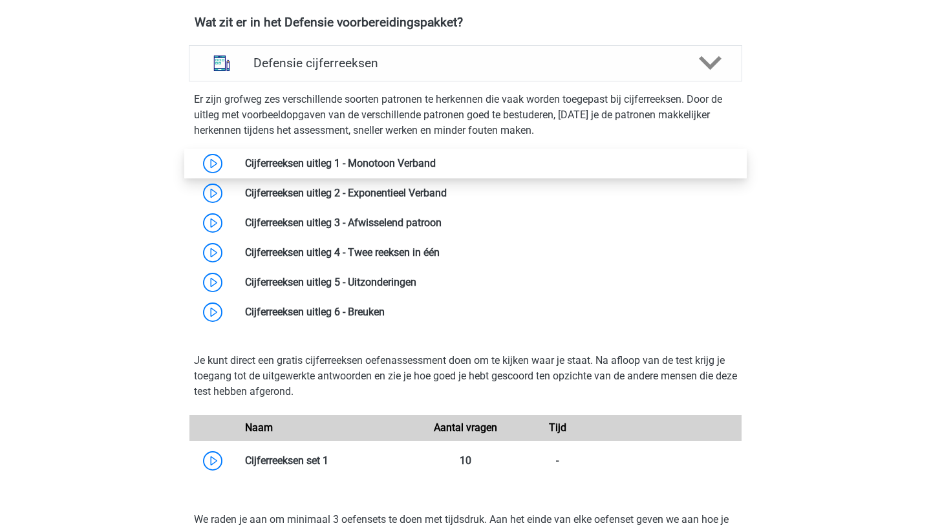
scroll to position [965, 0]
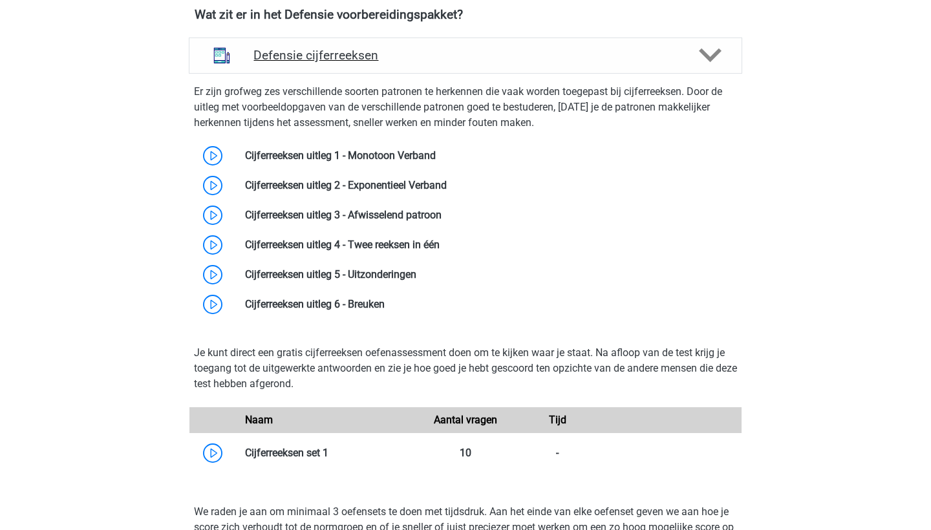
click at [692, 53] on div at bounding box center [709, 55] width 44 height 23
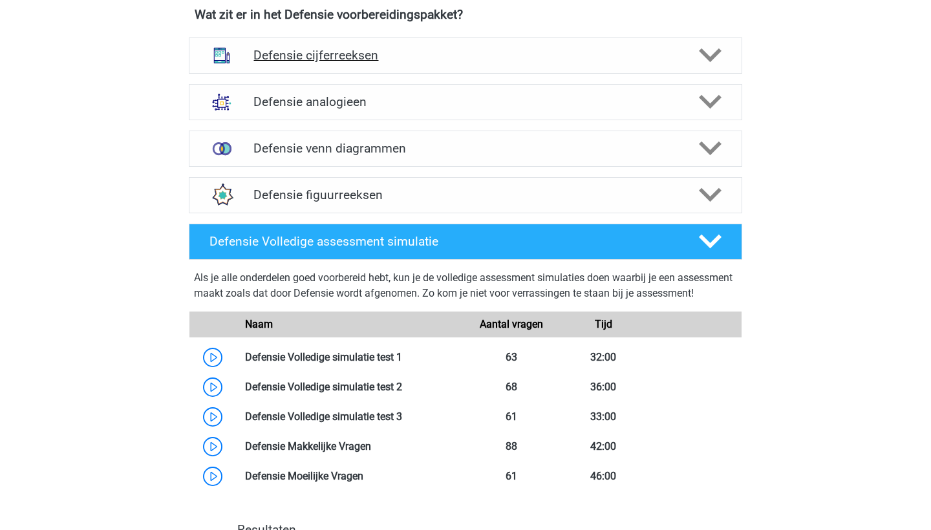
click at [692, 53] on div at bounding box center [709, 55] width 44 height 23
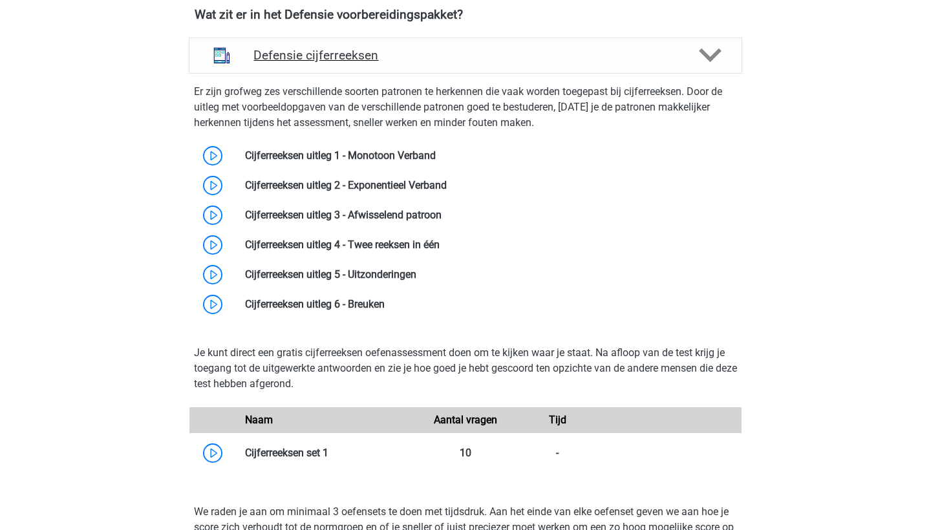
click at [692, 53] on div at bounding box center [709, 55] width 44 height 23
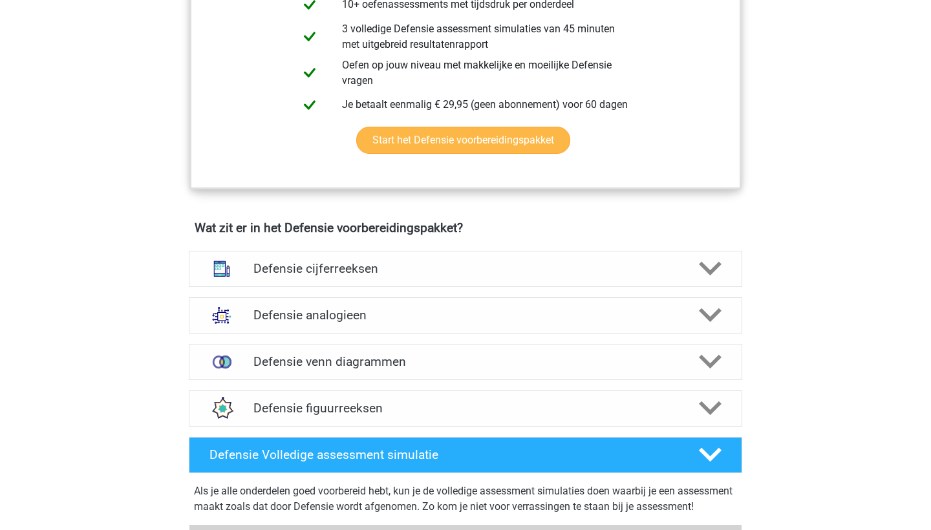
scroll to position [774, 0]
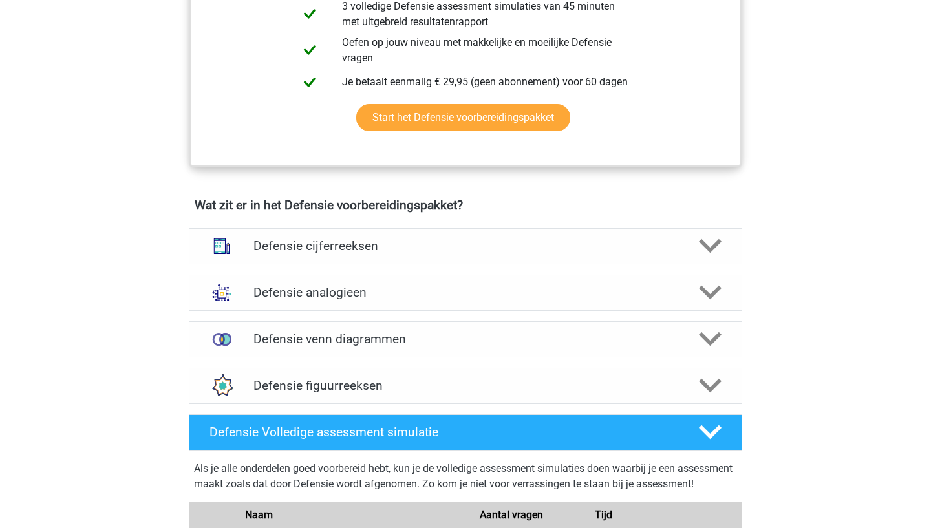
click at [609, 236] on div "Defensie cijferreeksen" at bounding box center [465, 246] width 553 height 36
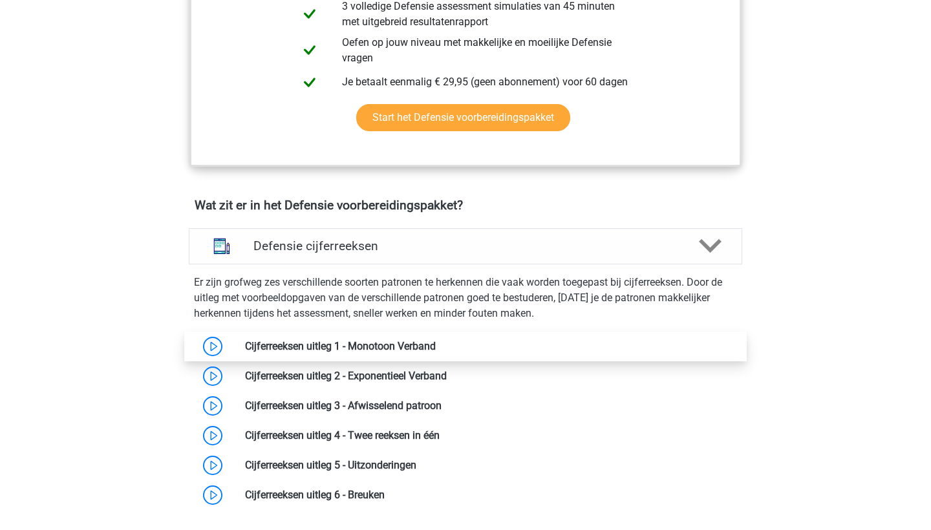
click at [436, 345] on link at bounding box center [436, 346] width 0 height 12
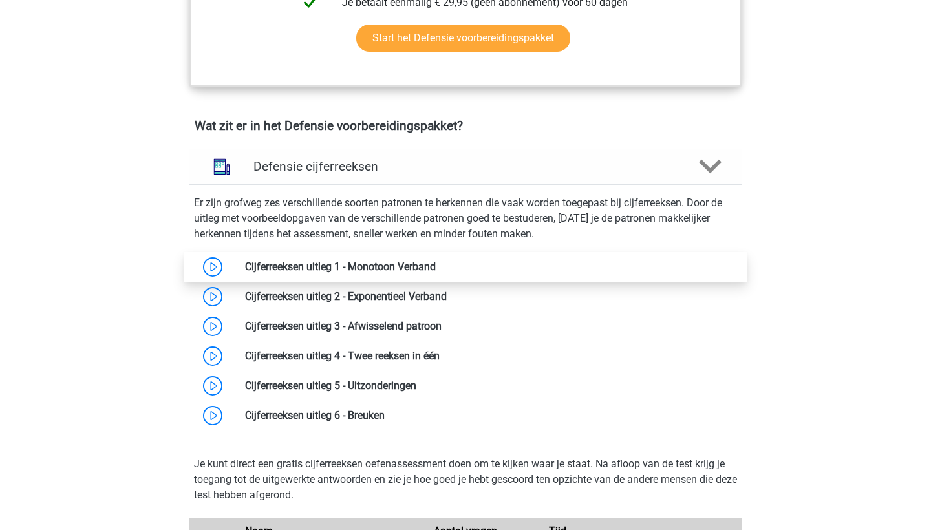
scroll to position [835, 0]
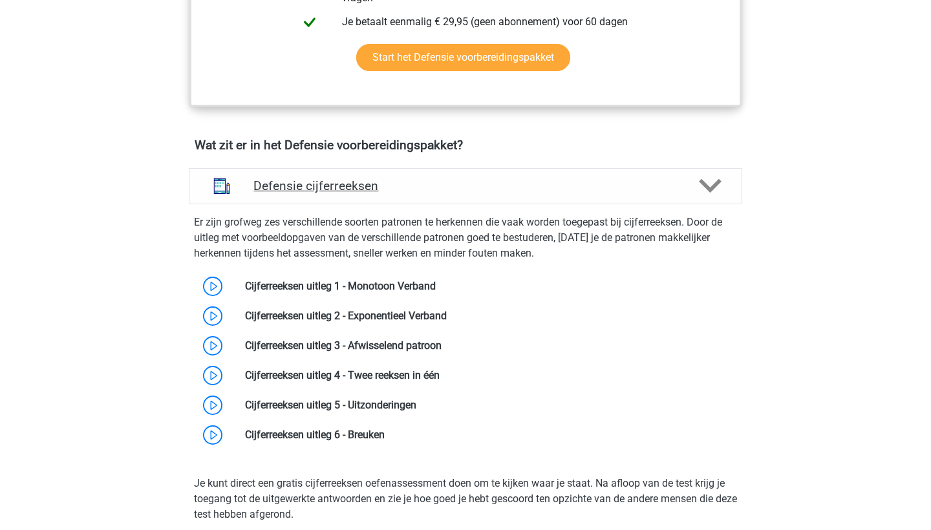
click at [308, 178] on h4 "Defensie cijferreeksen" at bounding box center [464, 185] width 423 height 15
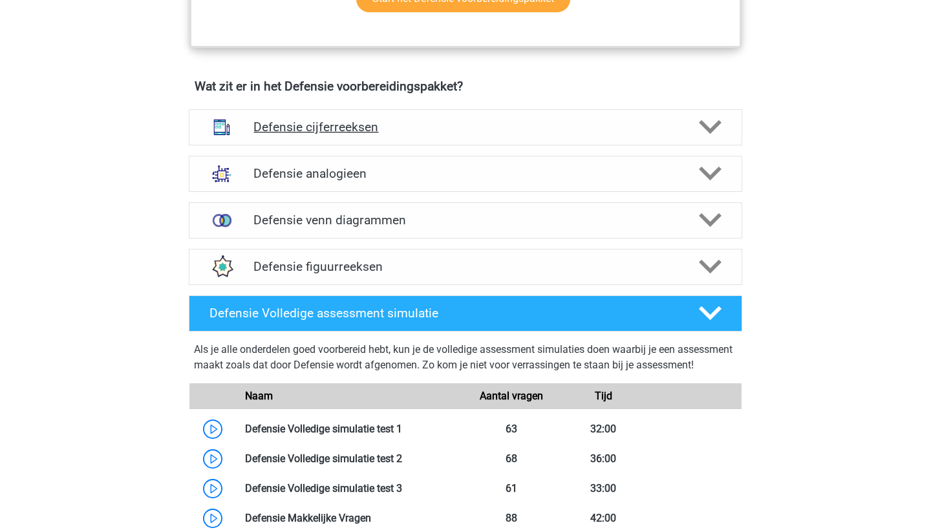
scroll to position [911, 0]
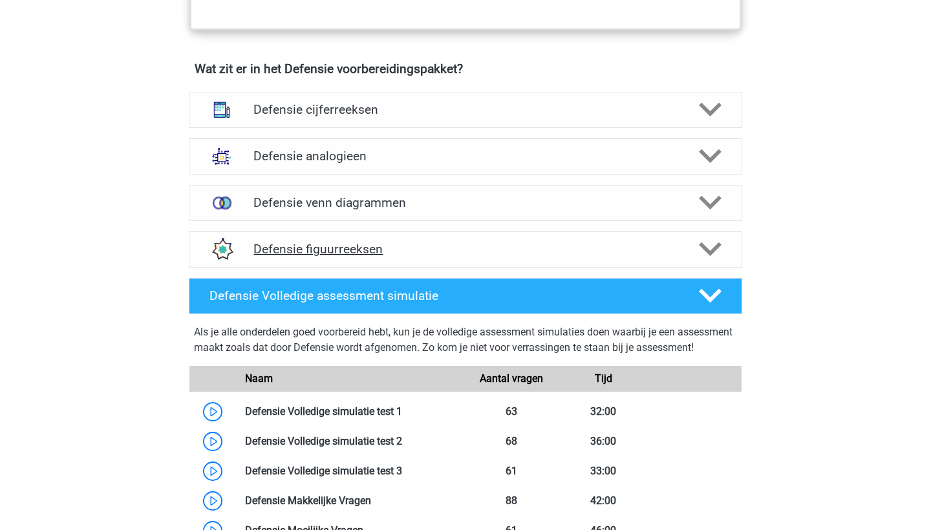
click at [308, 244] on h4 "Defensie figuurreeksen" at bounding box center [464, 249] width 423 height 15
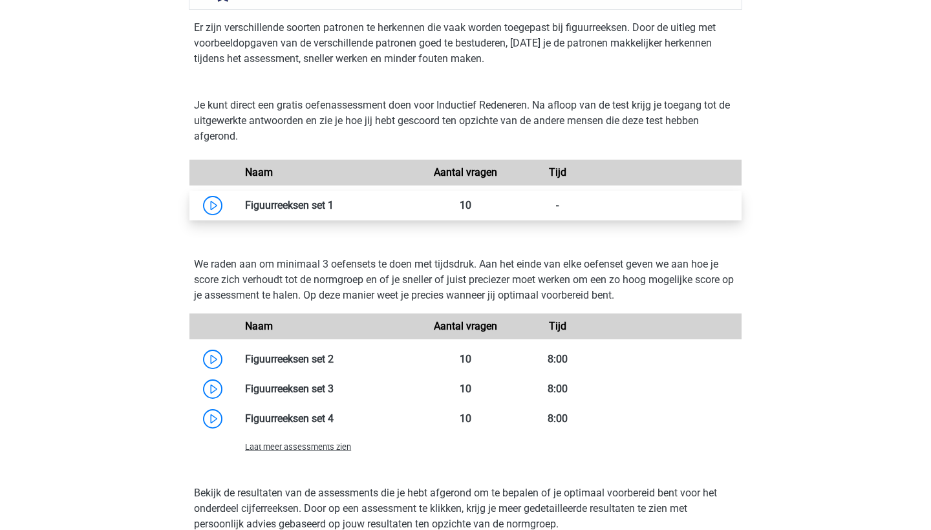
scroll to position [1172, 0]
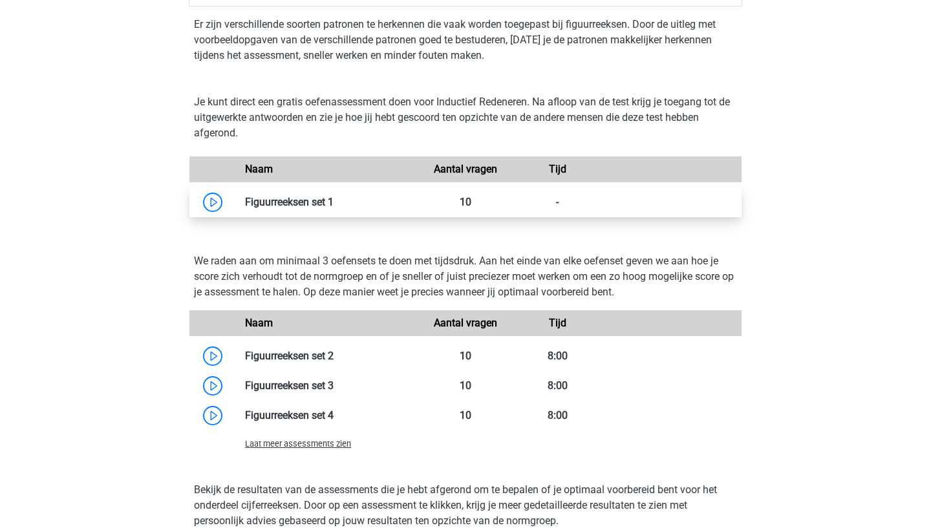
click at [334, 204] on link at bounding box center [334, 202] width 0 height 12
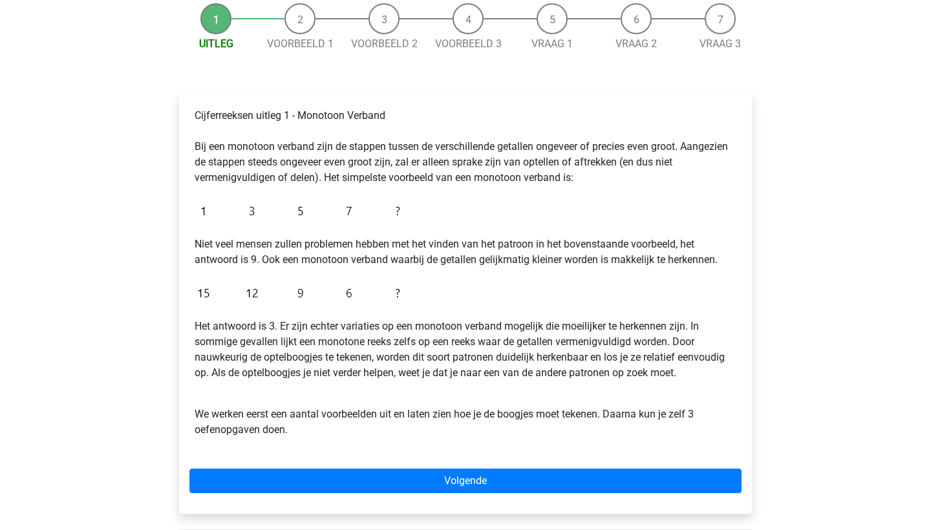
scroll to position [133, 0]
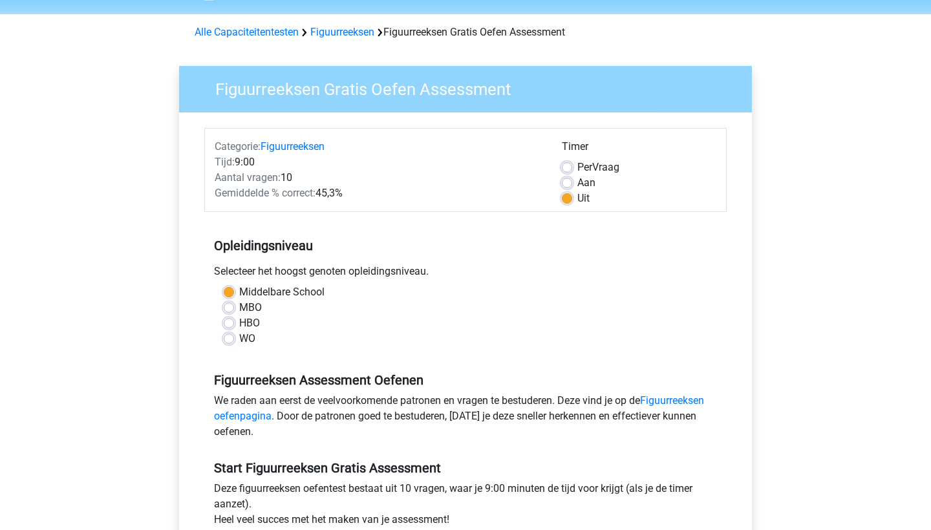
scroll to position [41, 0]
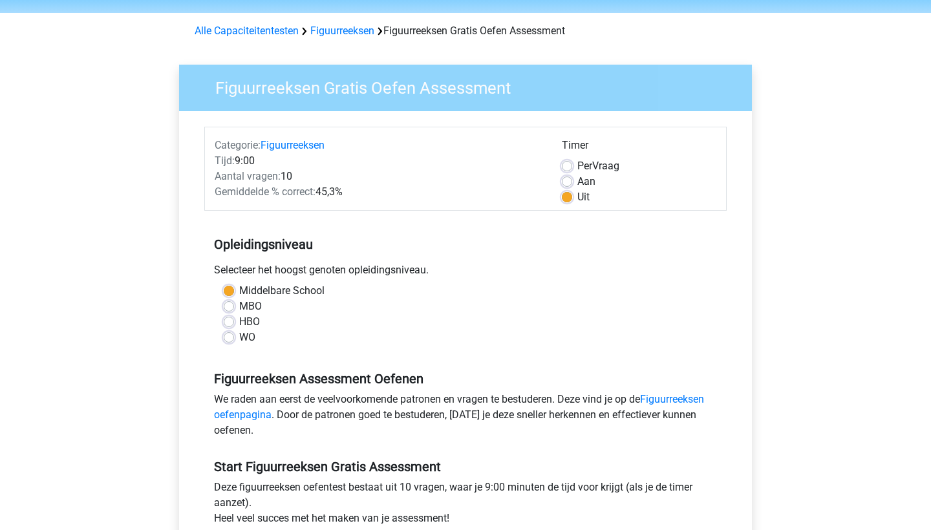
click at [239, 306] on label "MBO" at bounding box center [250, 307] width 23 height 16
click at [233, 306] on input "MBO" at bounding box center [229, 305] width 10 height 13
radio input "true"
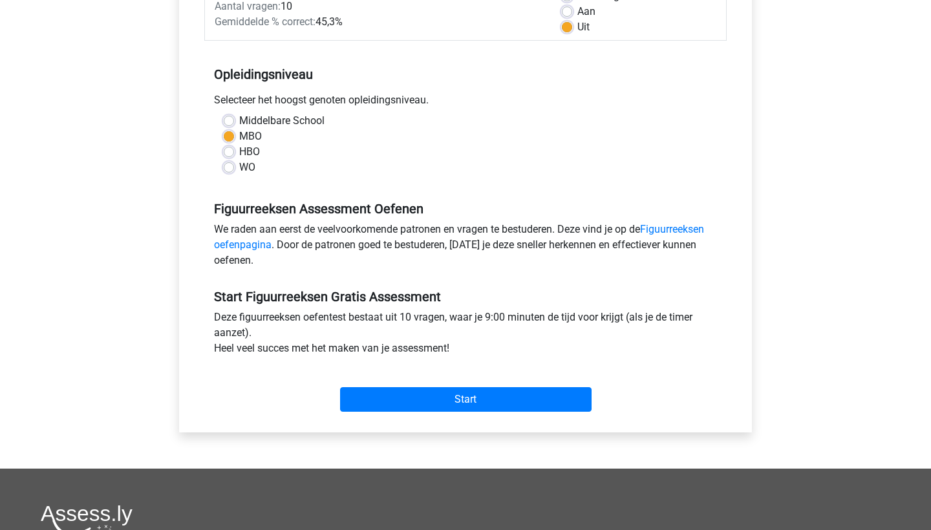
scroll to position [228, 0]
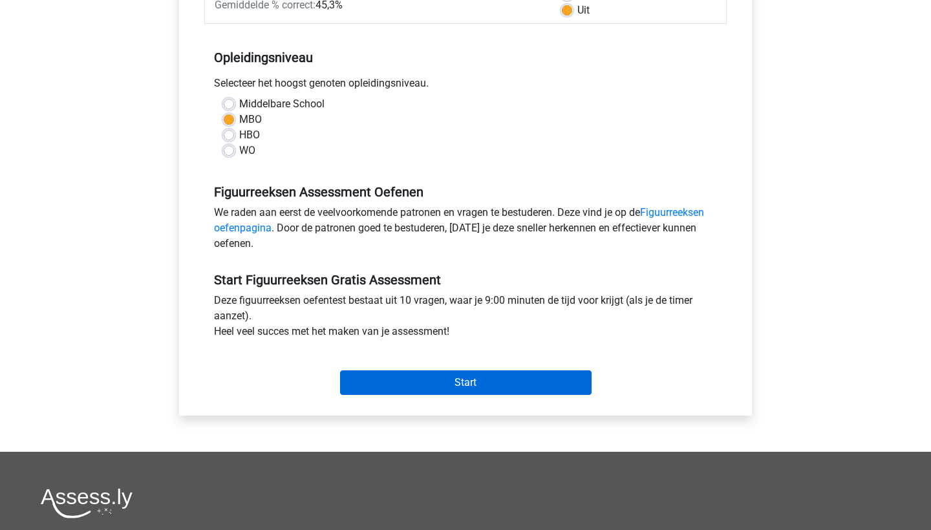
click at [464, 390] on input "Start" at bounding box center [465, 382] width 251 height 25
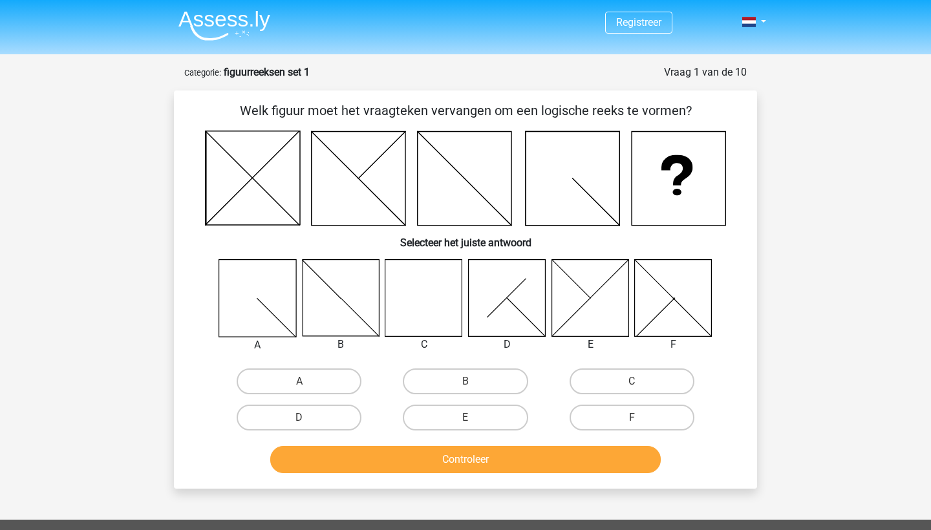
click at [405, 334] on icon at bounding box center [423, 297] width 77 height 77
click at [420, 324] on icon at bounding box center [423, 297] width 77 height 77
click at [632, 378] on label "C" at bounding box center [632, 381] width 125 height 26
click at [632, 381] on input "C" at bounding box center [636, 385] width 8 height 8
radio input "true"
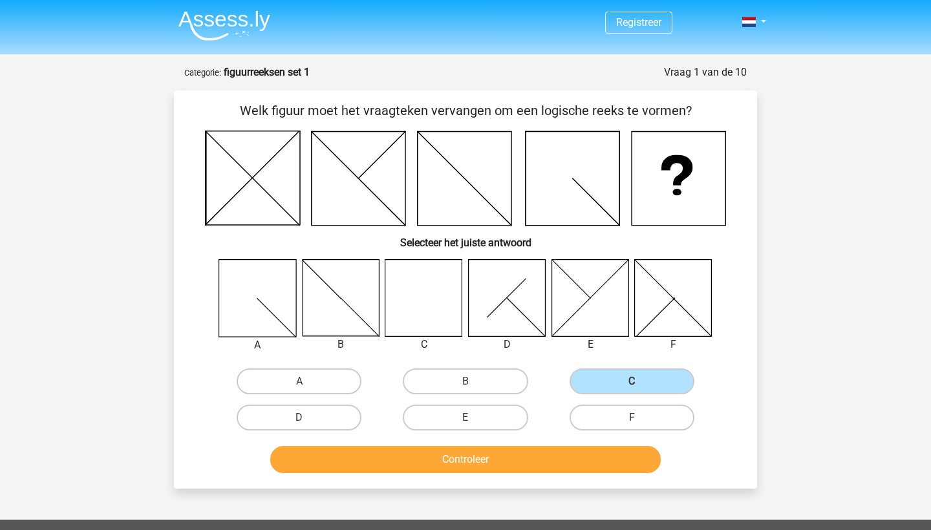
click at [546, 458] on button "Controleer" at bounding box center [465, 459] width 391 height 27
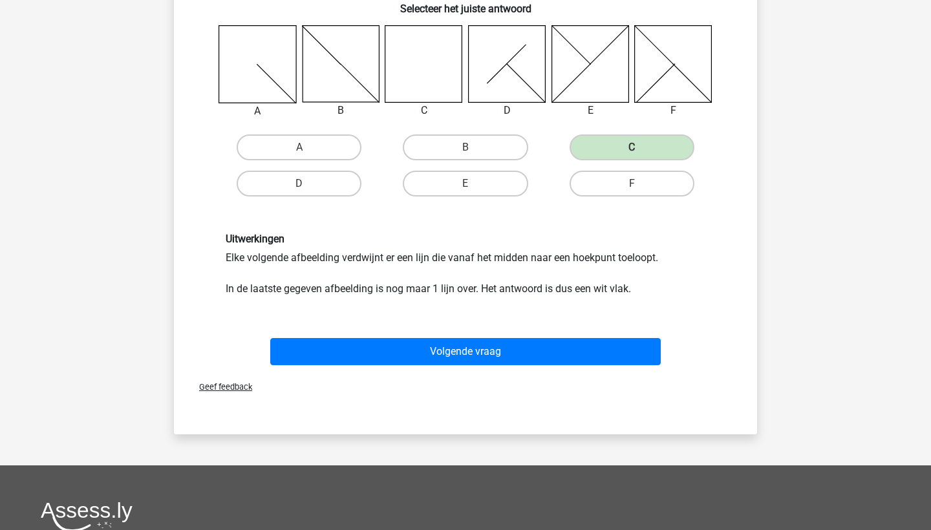
scroll to position [251, 0]
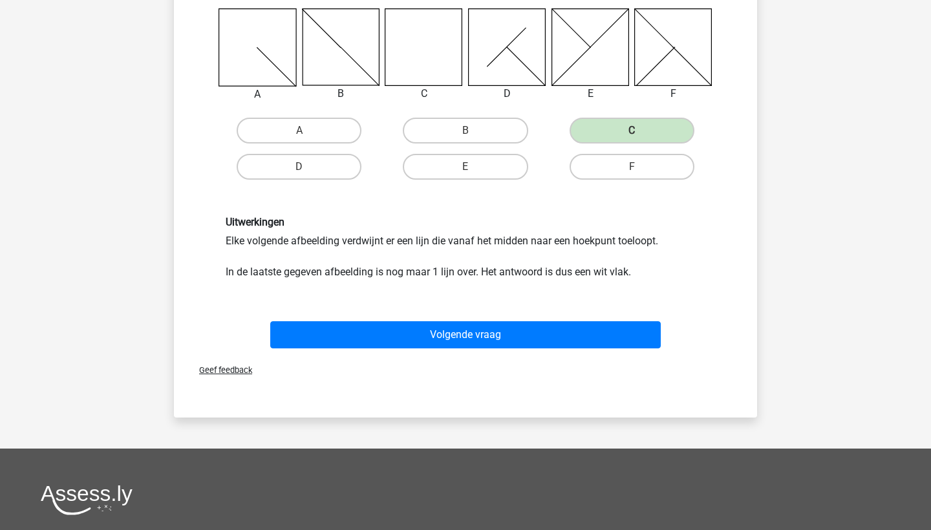
click at [502, 350] on div "Volgende vraag" at bounding box center [465, 337] width 499 height 32
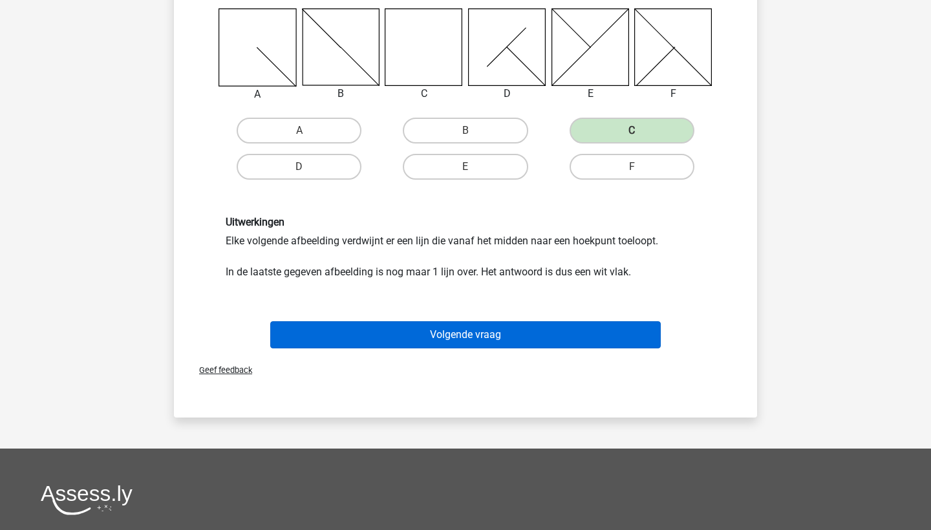
click at [501, 347] on button "Volgende vraag" at bounding box center [465, 334] width 391 height 27
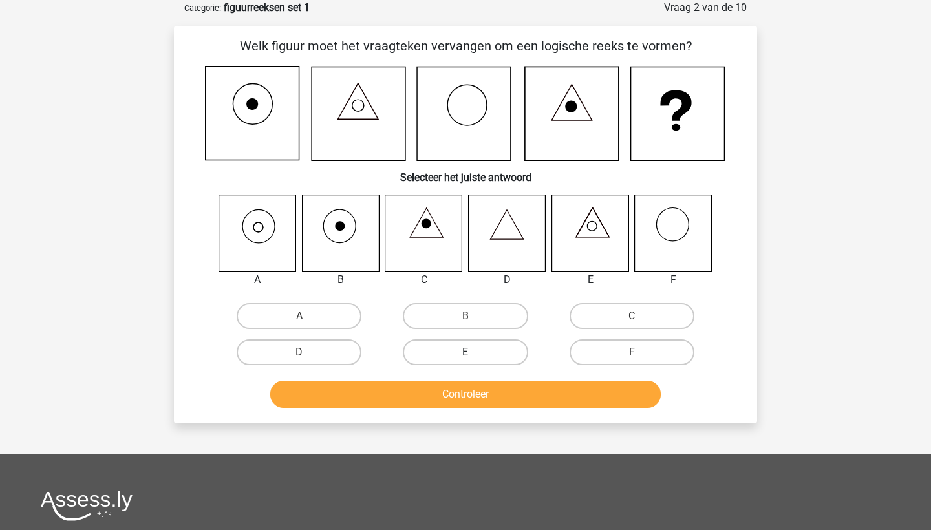
scroll to position [30, 0]
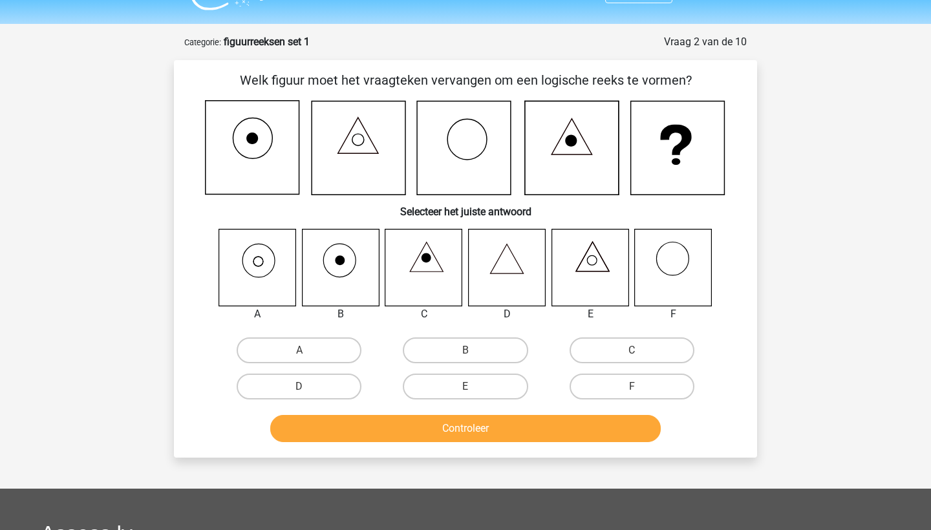
click at [237, 265] on icon at bounding box center [257, 267] width 77 height 77
click at [247, 271] on icon at bounding box center [257, 267] width 77 height 77
click at [288, 360] on label "A" at bounding box center [299, 350] width 125 height 26
click at [299, 359] on input "A" at bounding box center [303, 354] width 8 height 8
radio input "true"
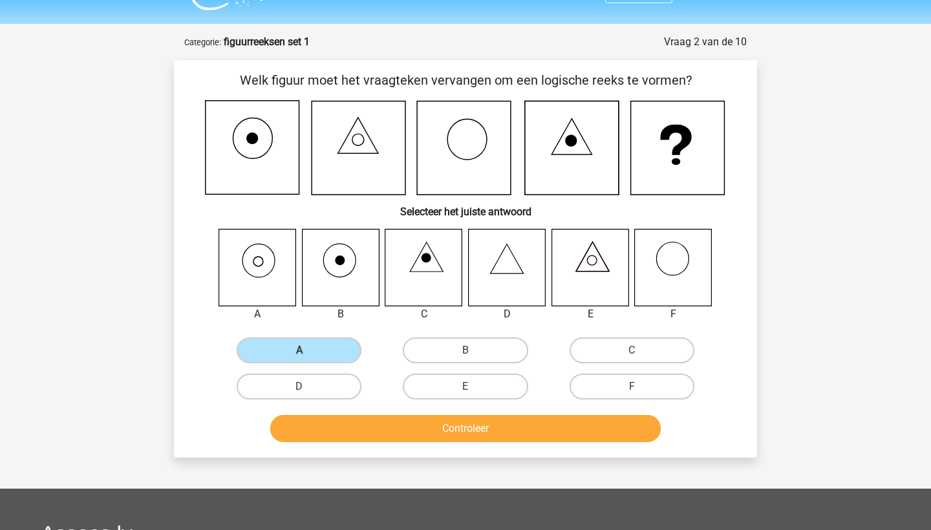
click at [408, 427] on button "Controleer" at bounding box center [465, 428] width 391 height 27
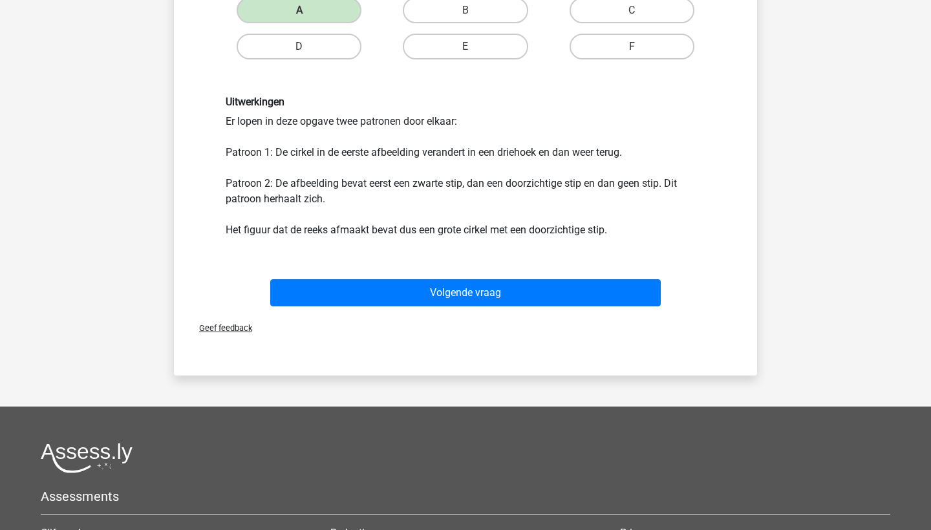
scroll to position [417, 0]
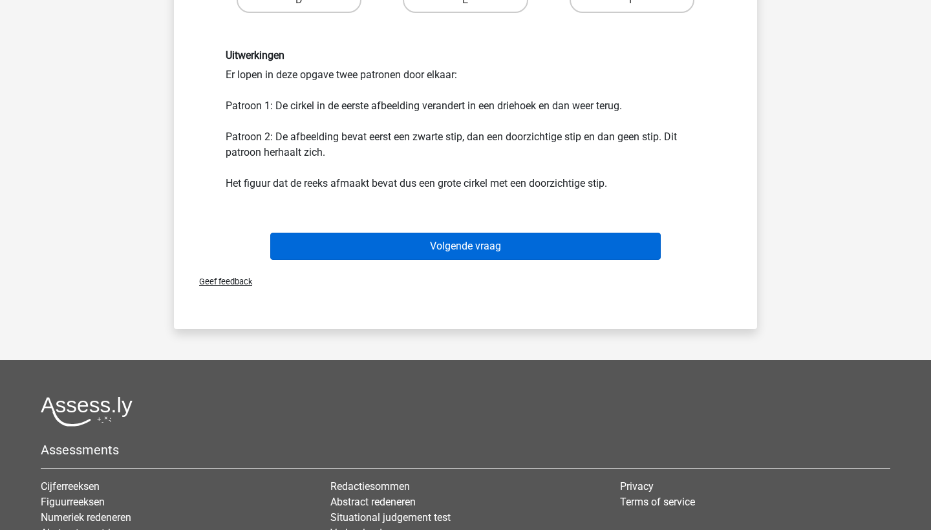
click at [508, 249] on button "Volgende vraag" at bounding box center [465, 246] width 391 height 27
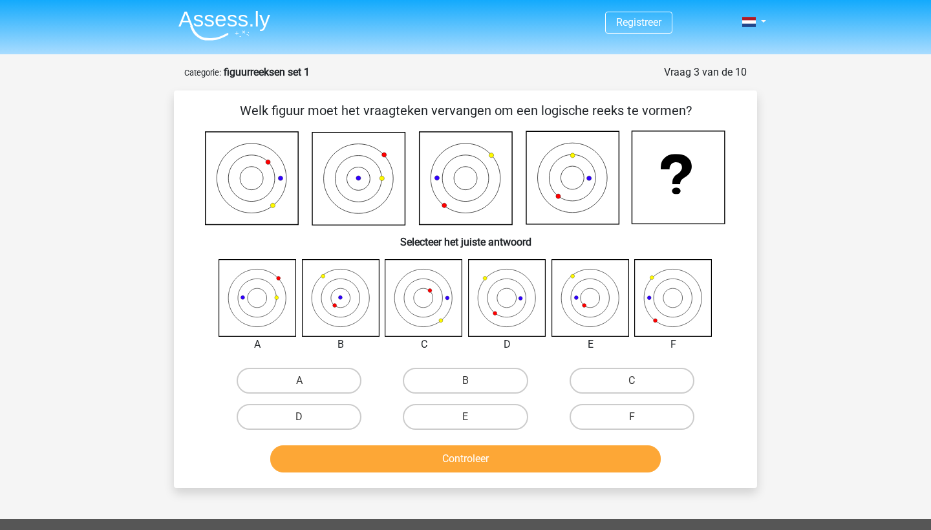
scroll to position [0, 0]
click at [451, 424] on label "E" at bounding box center [465, 417] width 125 height 26
click at [465, 424] on input "E" at bounding box center [469, 421] width 8 height 8
radio input "true"
click at [451, 442] on div "Controleer" at bounding box center [466, 456] width 542 height 43
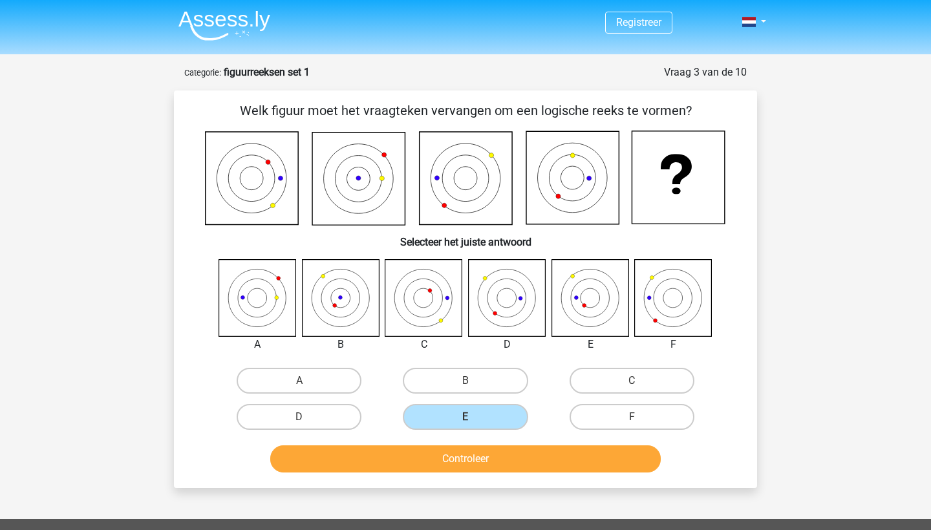
click at [450, 450] on button "Controleer" at bounding box center [465, 458] width 391 height 27
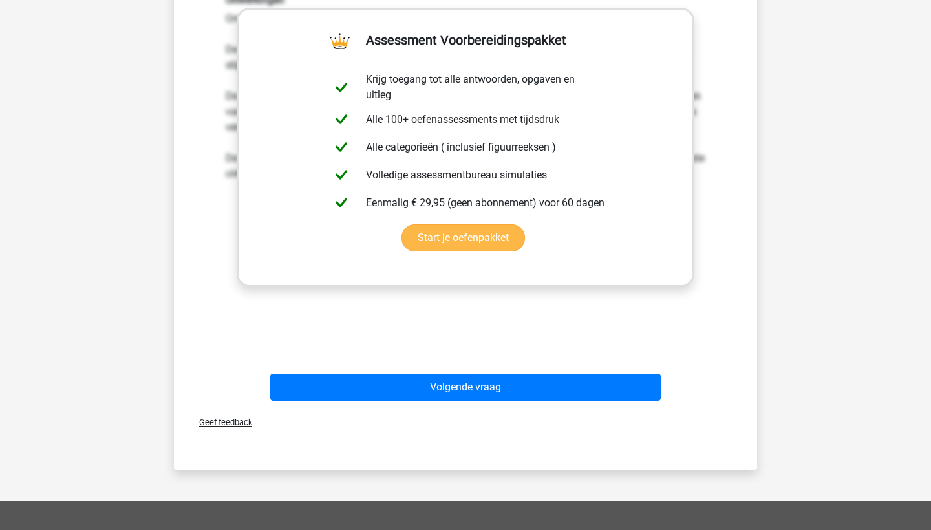
scroll to position [537, 0]
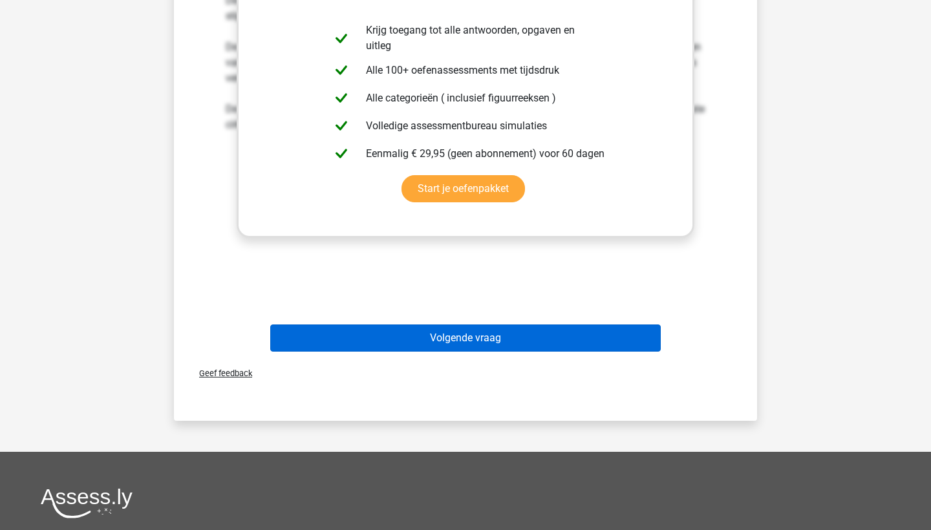
click at [473, 347] on button "Volgende vraag" at bounding box center [465, 338] width 391 height 27
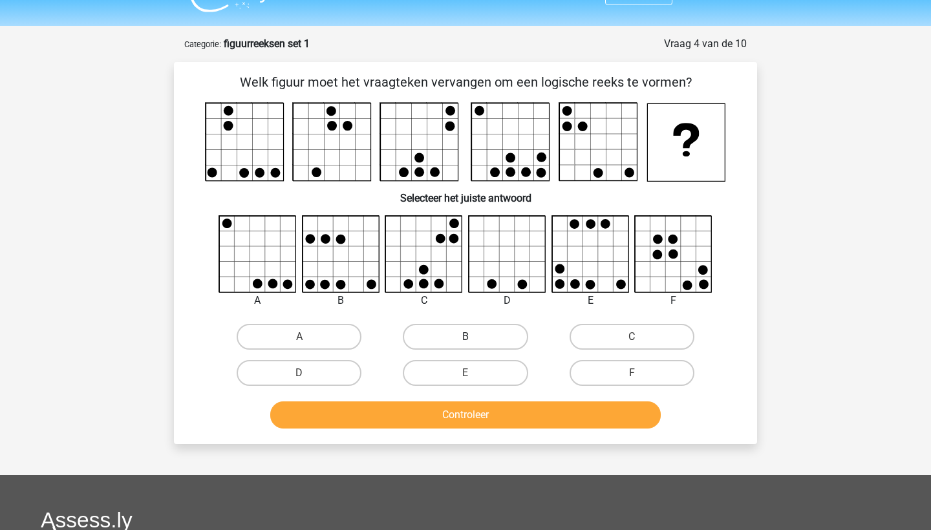
scroll to position [0, 0]
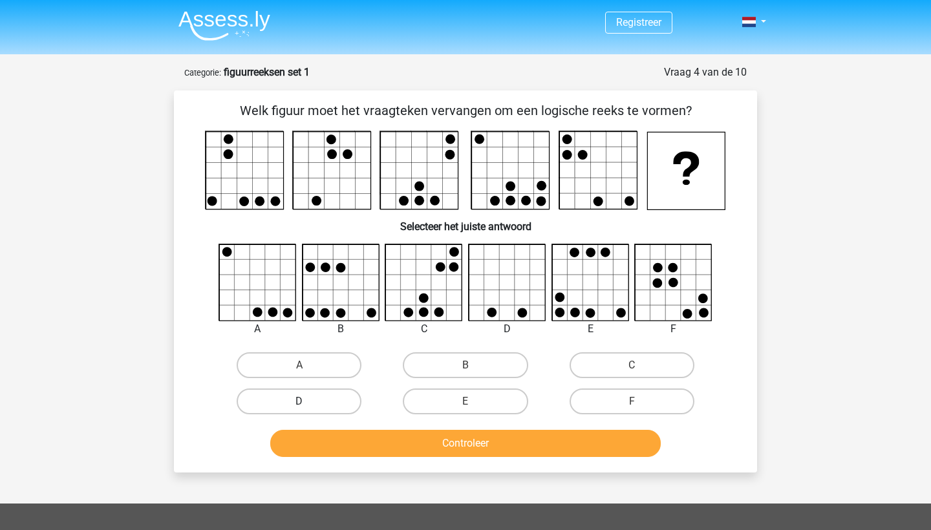
click at [329, 394] on label "D" at bounding box center [299, 402] width 125 height 26
click at [308, 401] on input "D" at bounding box center [303, 405] width 8 height 8
radio input "true"
click at [386, 442] on button "Controleer" at bounding box center [465, 443] width 391 height 27
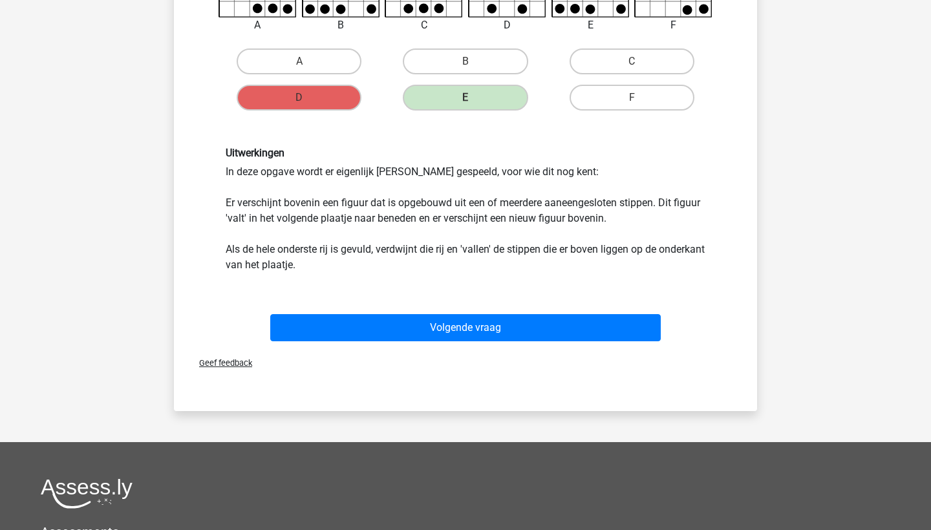
scroll to position [320, 0]
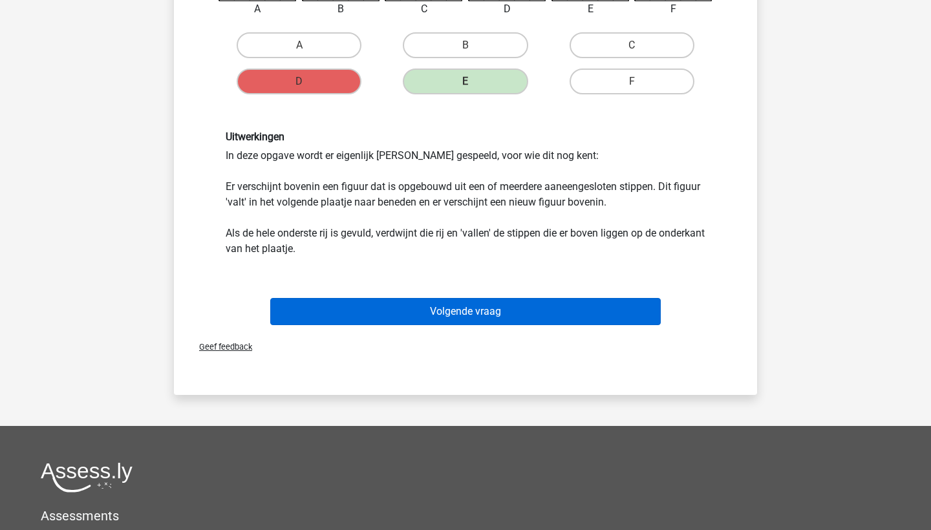
click at [430, 314] on button "Volgende vraag" at bounding box center [465, 311] width 391 height 27
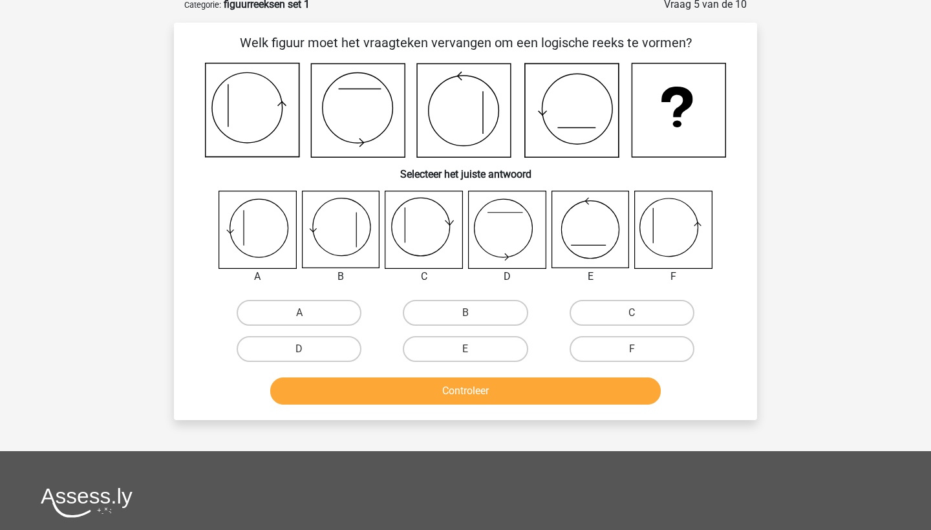
scroll to position [65, 0]
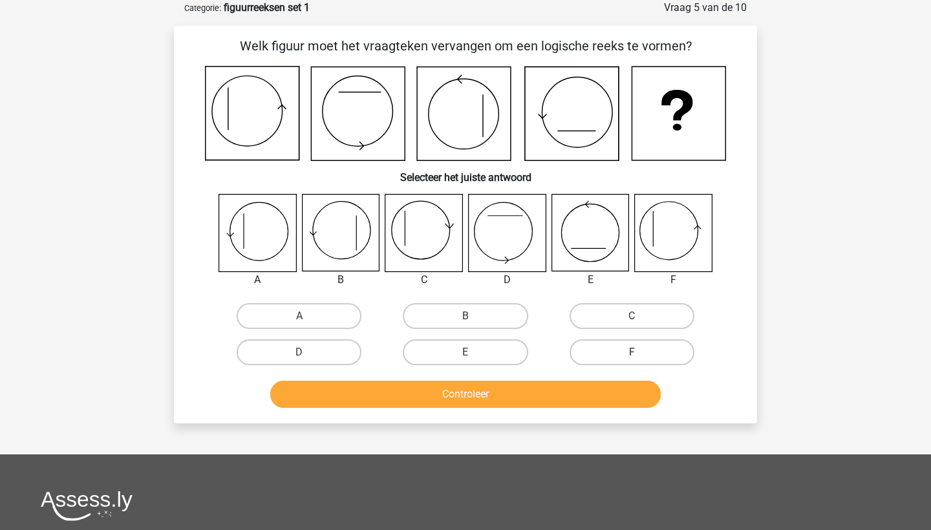
click at [614, 345] on label "F" at bounding box center [632, 352] width 125 height 26
click at [632, 352] on input "F" at bounding box center [636, 356] width 8 height 8
radio input "true"
click at [559, 399] on button "Controleer" at bounding box center [465, 394] width 391 height 27
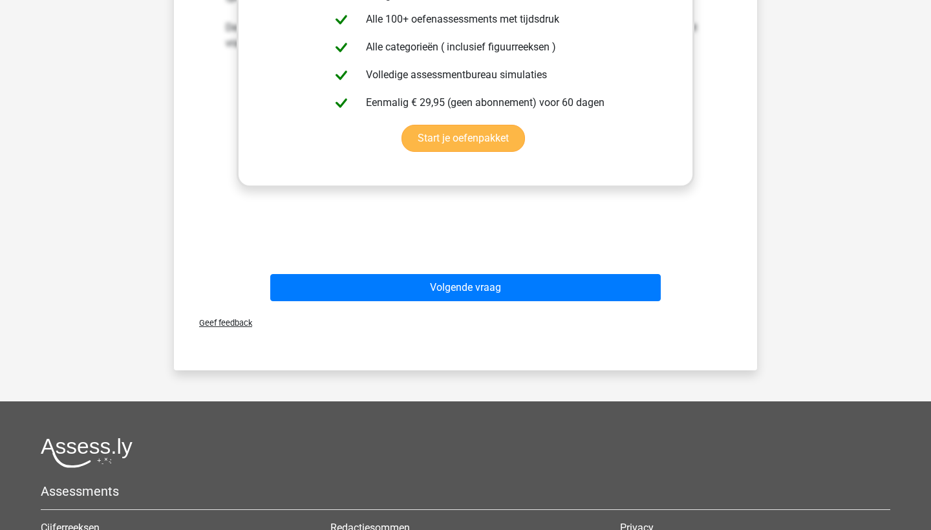
scroll to position [596, 0]
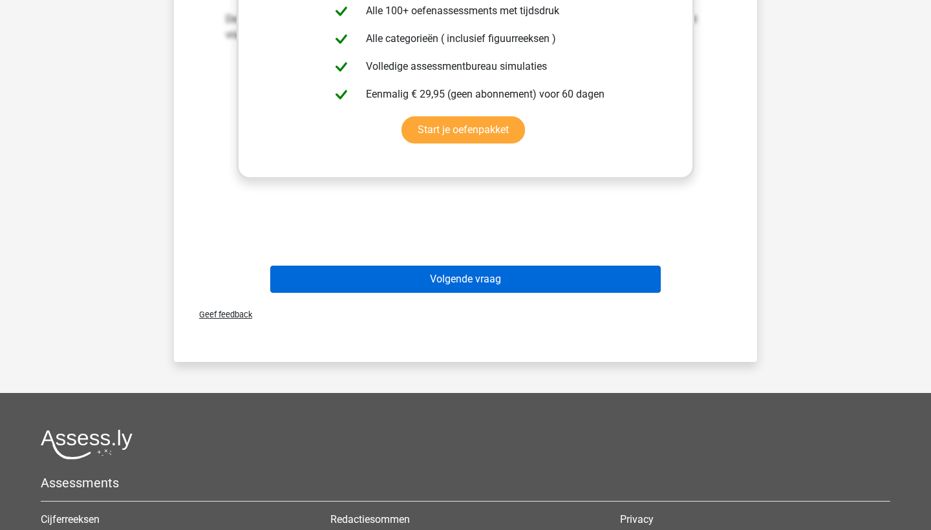
click at [526, 280] on button "Volgende vraag" at bounding box center [465, 279] width 391 height 27
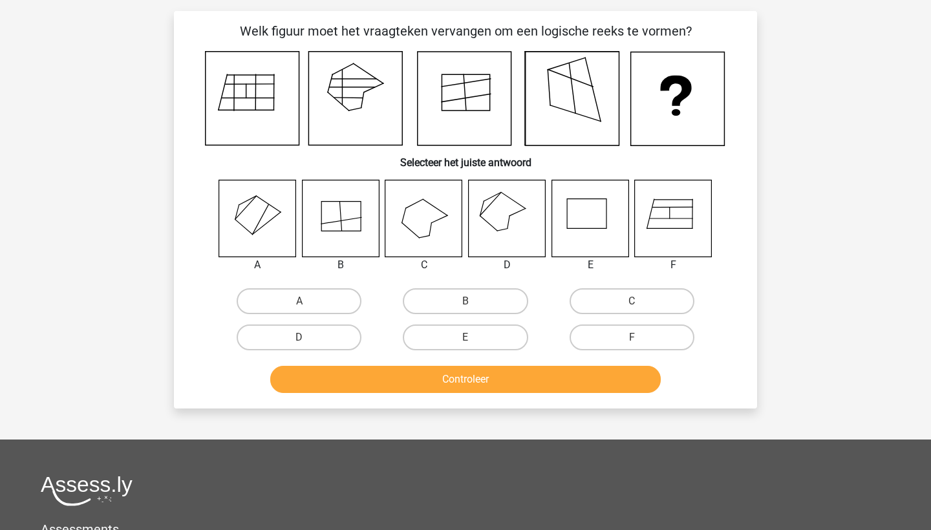
scroll to position [65, 0]
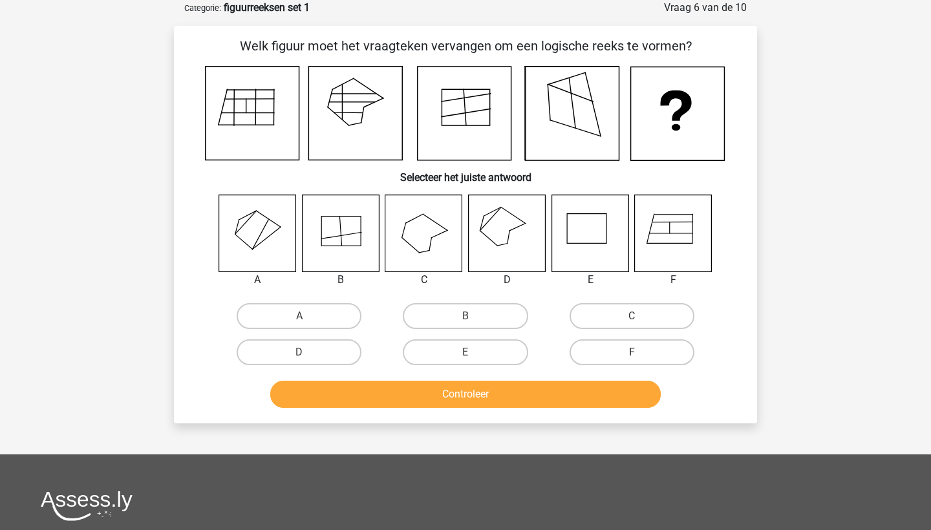
click at [599, 352] on label "F" at bounding box center [632, 352] width 125 height 26
click at [632, 352] on input "F" at bounding box center [636, 356] width 8 height 8
radio input "true"
click at [581, 394] on button "Controleer" at bounding box center [465, 394] width 391 height 27
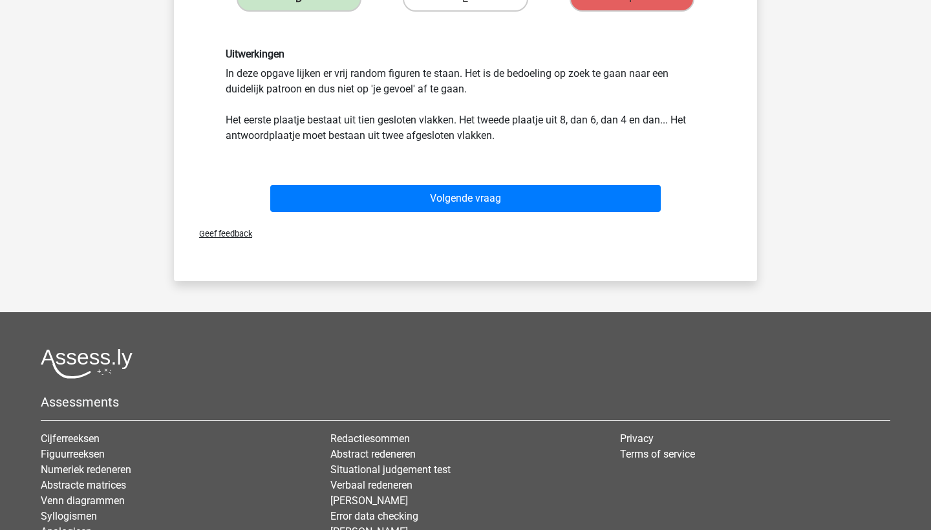
click at [481, 209] on button "Volgende vraag" at bounding box center [465, 198] width 391 height 27
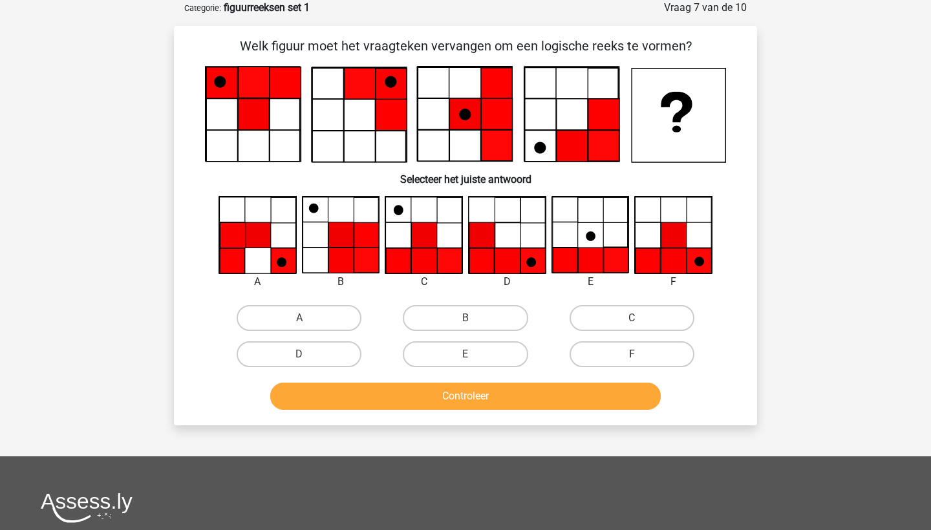
click at [610, 348] on label "F" at bounding box center [632, 354] width 125 height 26
click at [632, 354] on input "F" at bounding box center [636, 358] width 8 height 8
radio input "true"
click at [565, 401] on button "Controleer" at bounding box center [465, 396] width 391 height 27
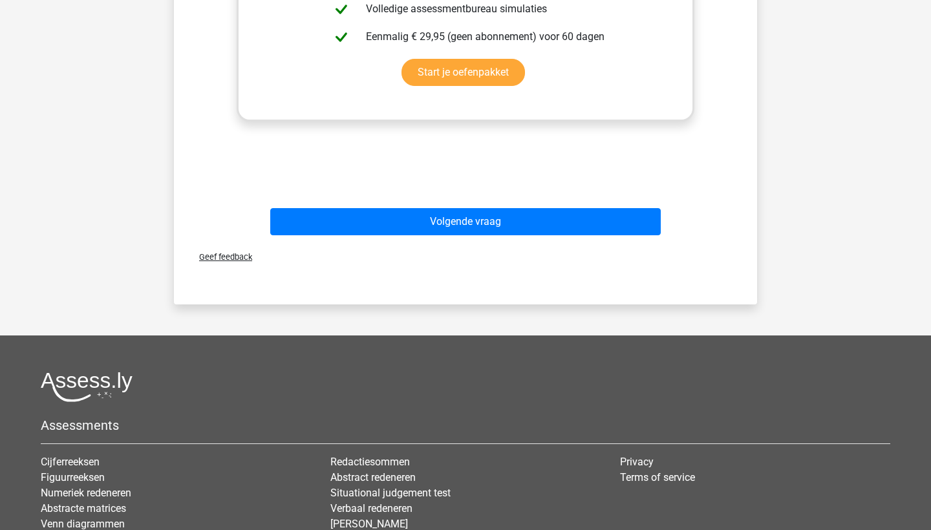
scroll to position [660, 0]
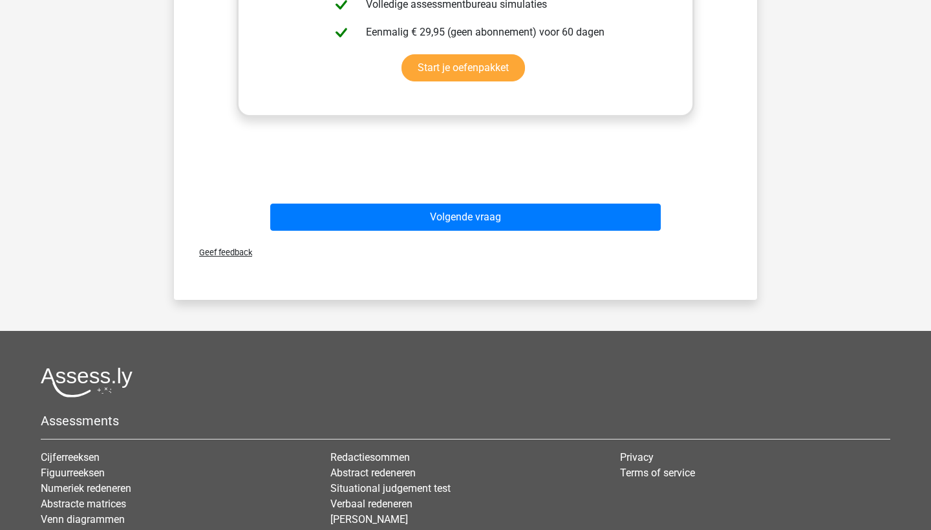
click at [557, 240] on div "Geef feedback" at bounding box center [465, 252] width 573 height 33
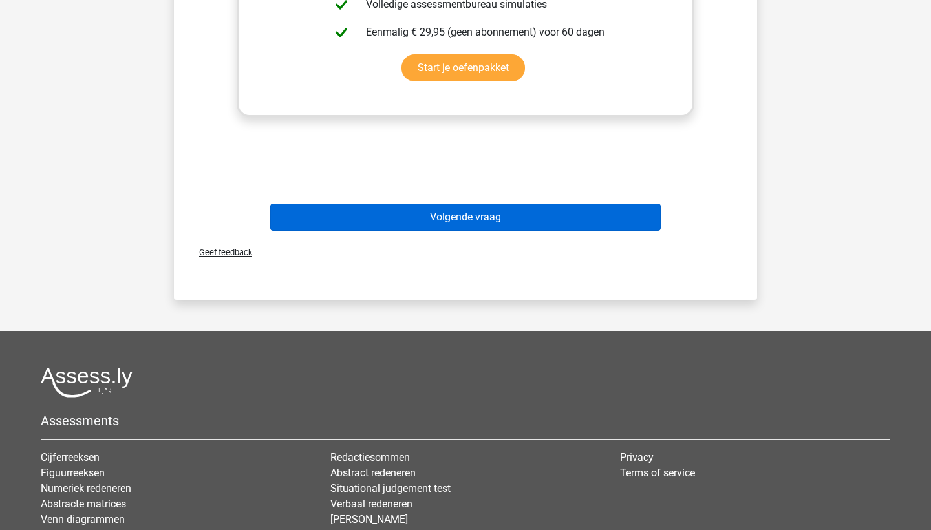
click at [557, 226] on button "Volgende vraag" at bounding box center [465, 217] width 391 height 27
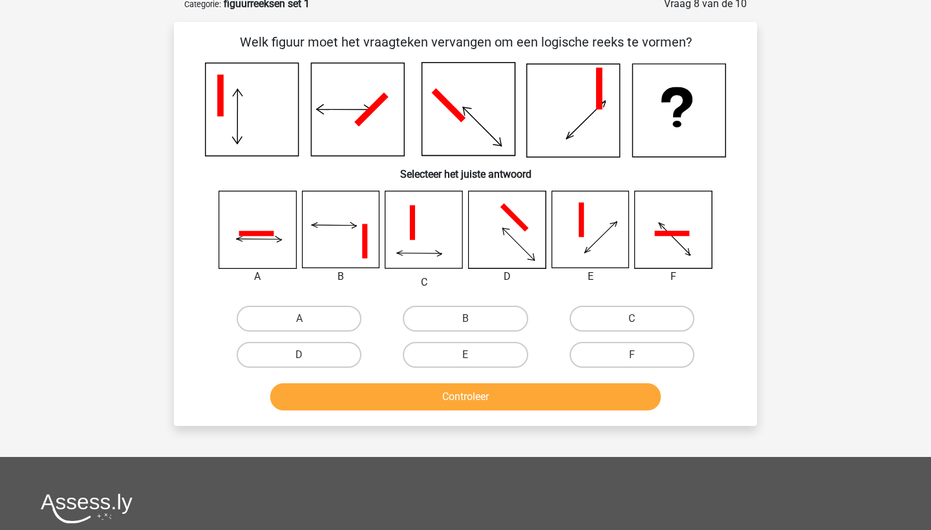
scroll to position [65, 0]
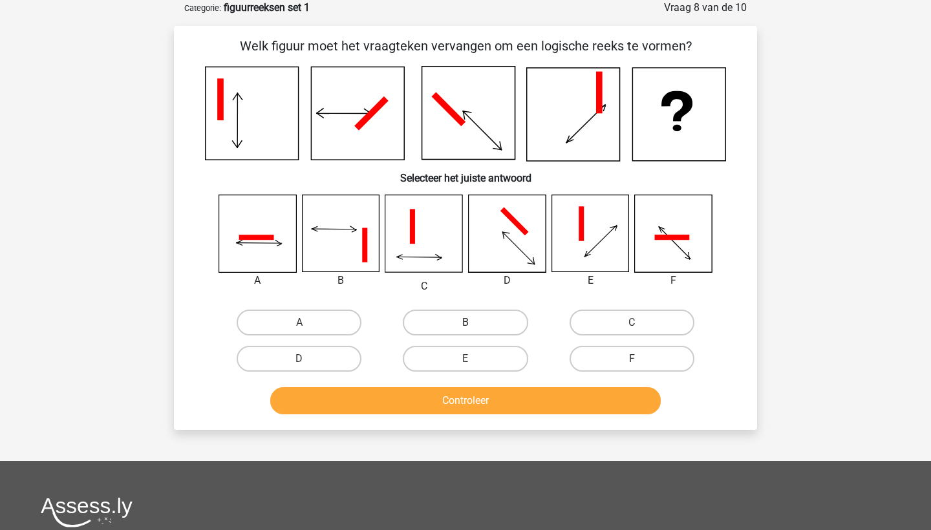
click at [452, 323] on label "B" at bounding box center [465, 323] width 125 height 26
click at [465, 323] on input "B" at bounding box center [469, 327] width 8 height 8
radio input "true"
click at [399, 401] on button "Controleer" at bounding box center [465, 400] width 391 height 27
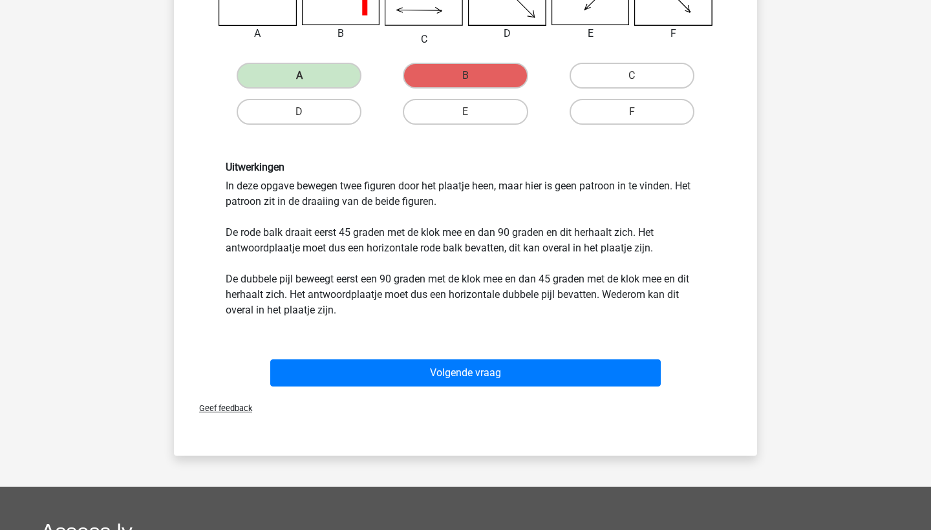
scroll to position [444, 0]
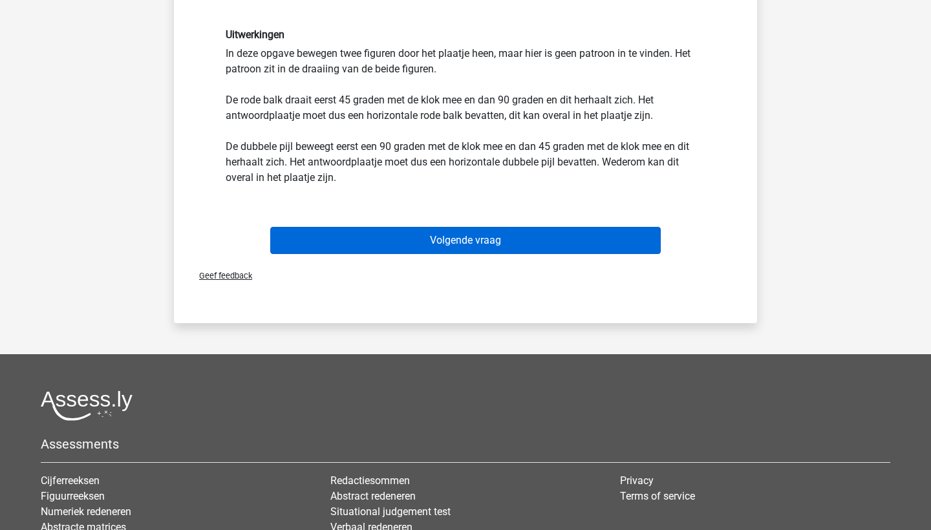
click at [539, 254] on button "Volgende vraag" at bounding box center [465, 240] width 391 height 27
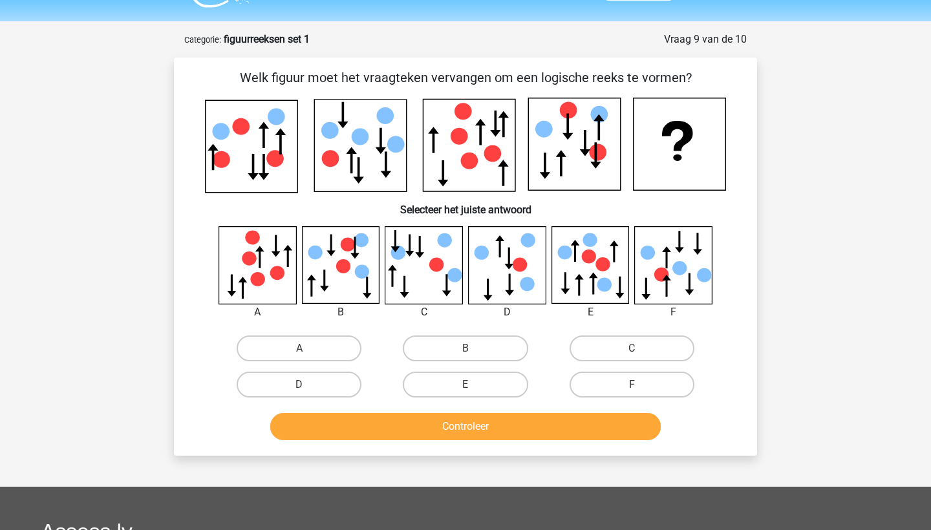
scroll to position [0, 0]
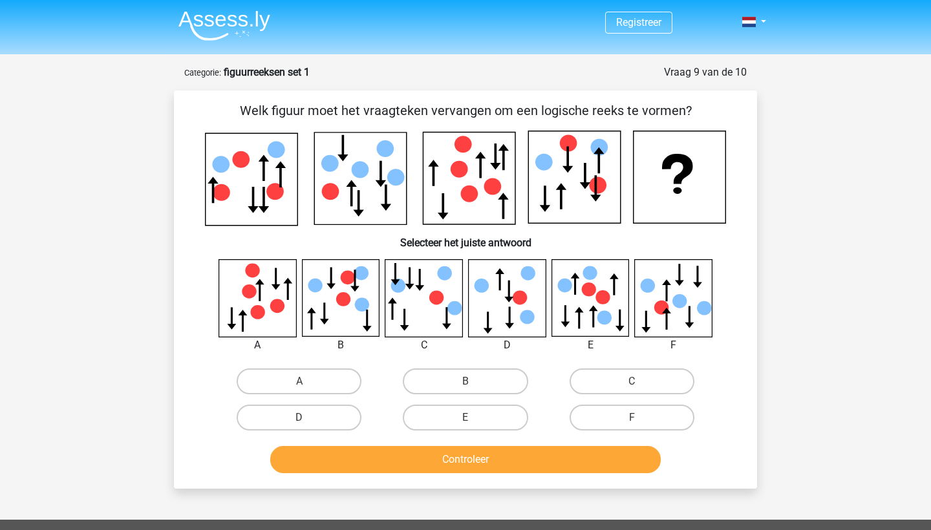
click at [306, 425] on input "D" at bounding box center [303, 422] width 8 height 8
radio input "true"
click at [447, 417] on label "E" at bounding box center [465, 418] width 125 height 26
click at [465, 418] on input "E" at bounding box center [469, 422] width 8 height 8
radio input "true"
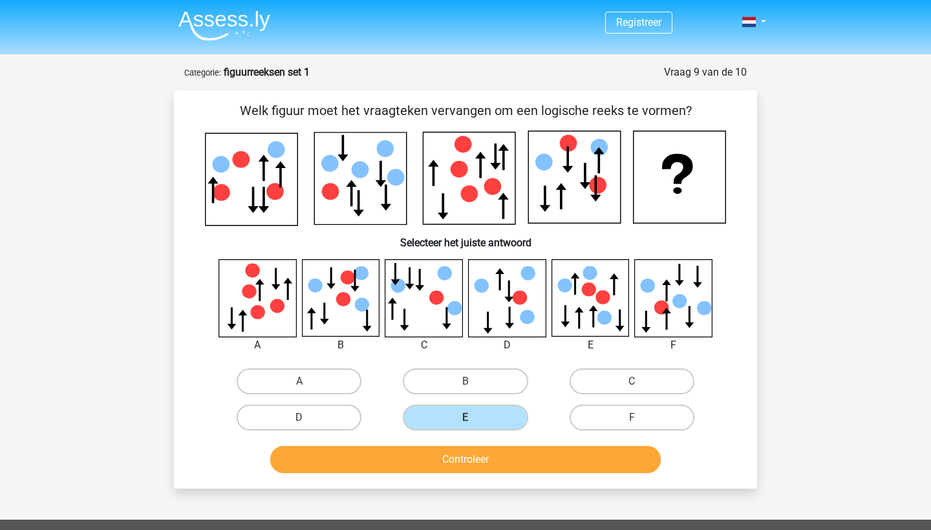
click at [456, 453] on button "Controleer" at bounding box center [465, 459] width 391 height 27
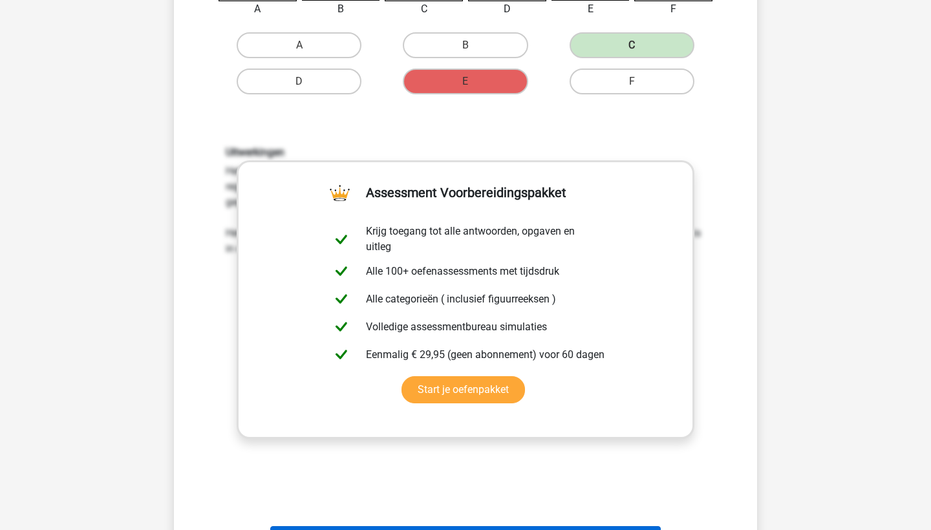
scroll to position [427, 0]
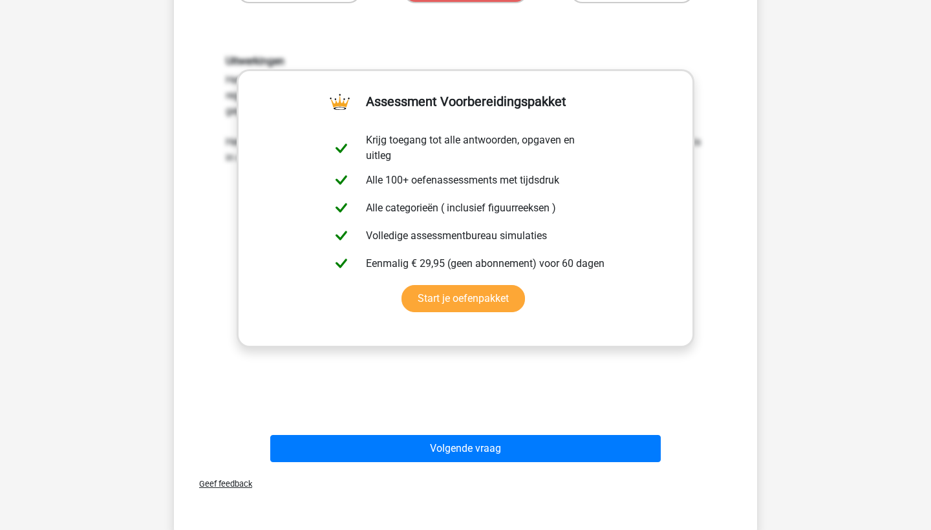
click at [474, 471] on div "Geef feedback" at bounding box center [465, 483] width 573 height 33
click at [482, 423] on div "Uitwerkingen Het gaat in deze opgave om een statische reeks. Dit betekent dat n…" at bounding box center [466, 224] width 542 height 401
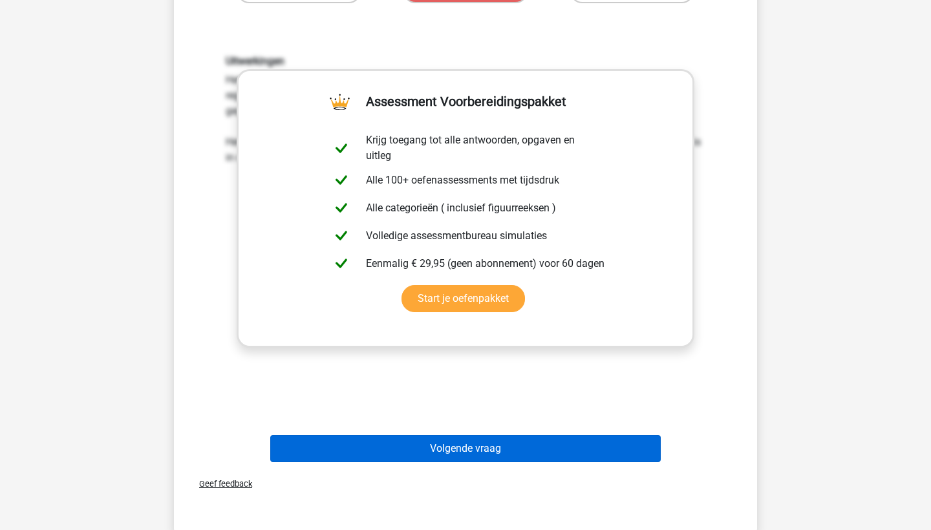
click at [481, 437] on button "Volgende vraag" at bounding box center [465, 448] width 391 height 27
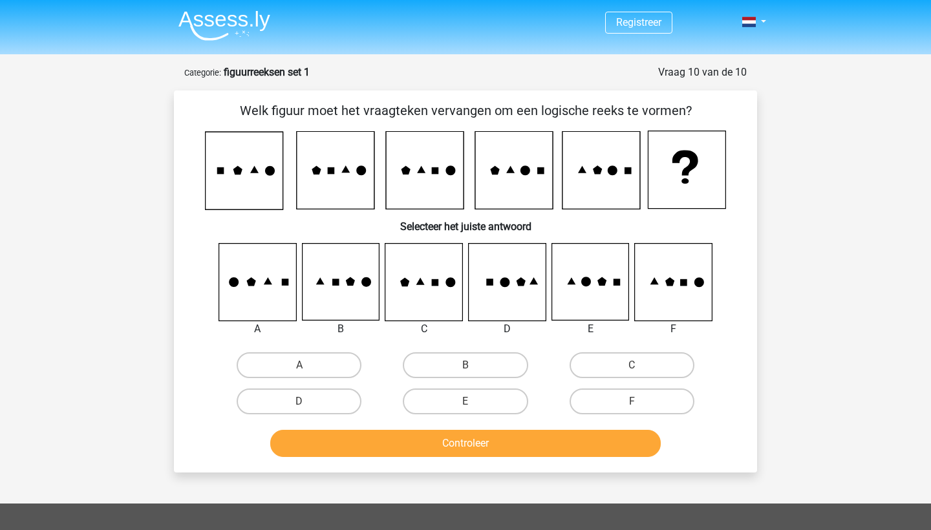
scroll to position [0, 0]
click at [495, 393] on label "E" at bounding box center [465, 402] width 125 height 26
click at [474, 401] on input "E" at bounding box center [469, 405] width 8 height 8
radio input "true"
click at [450, 442] on button "Controleer" at bounding box center [465, 443] width 391 height 27
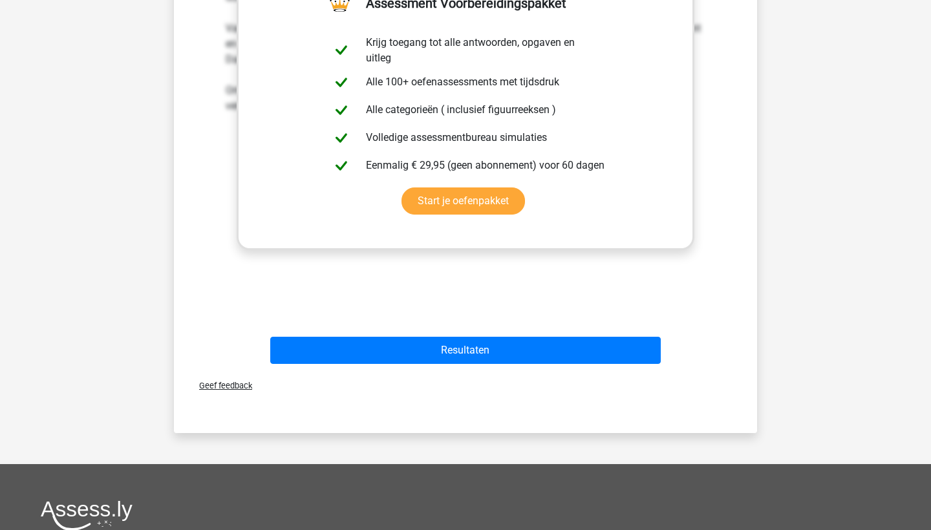
scroll to position [513, 0]
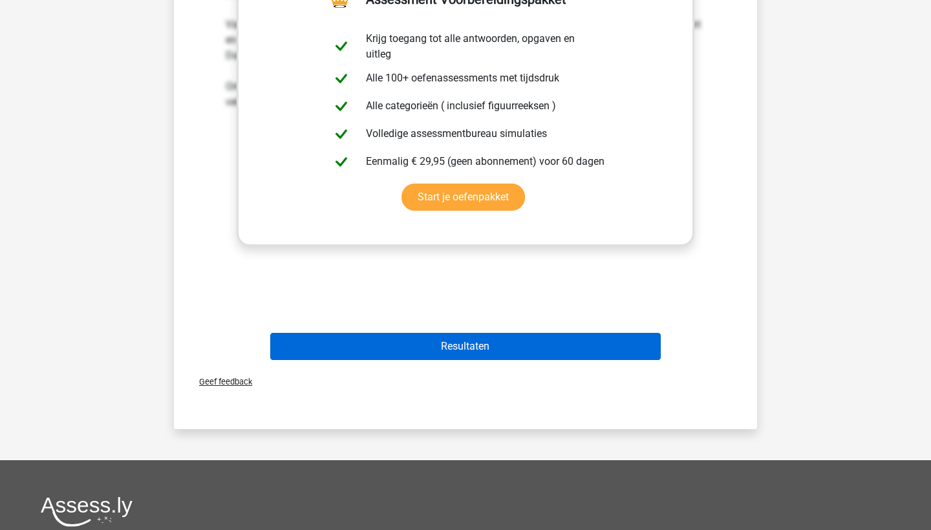
click at [489, 346] on button "Resultaten" at bounding box center [465, 346] width 391 height 27
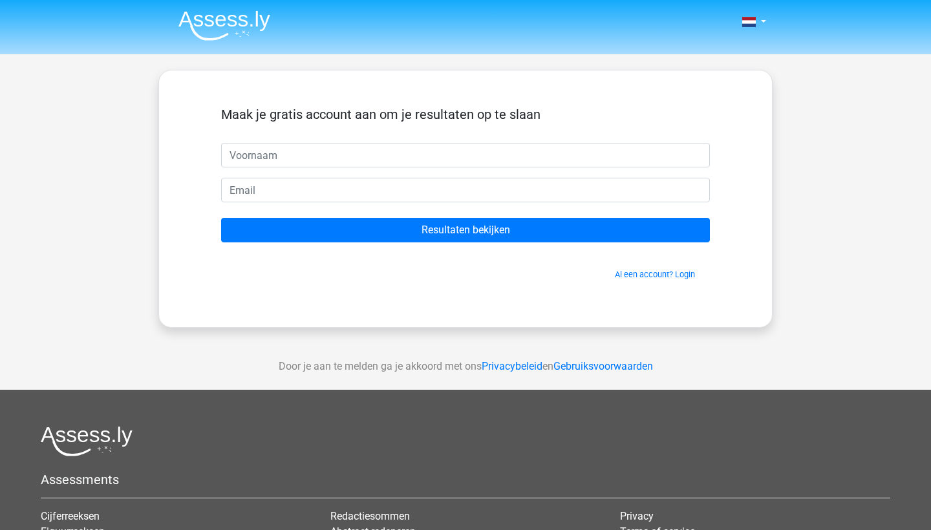
click at [248, 20] on img at bounding box center [224, 25] width 92 height 30
